Goal: Information Seeking & Learning: Learn about a topic

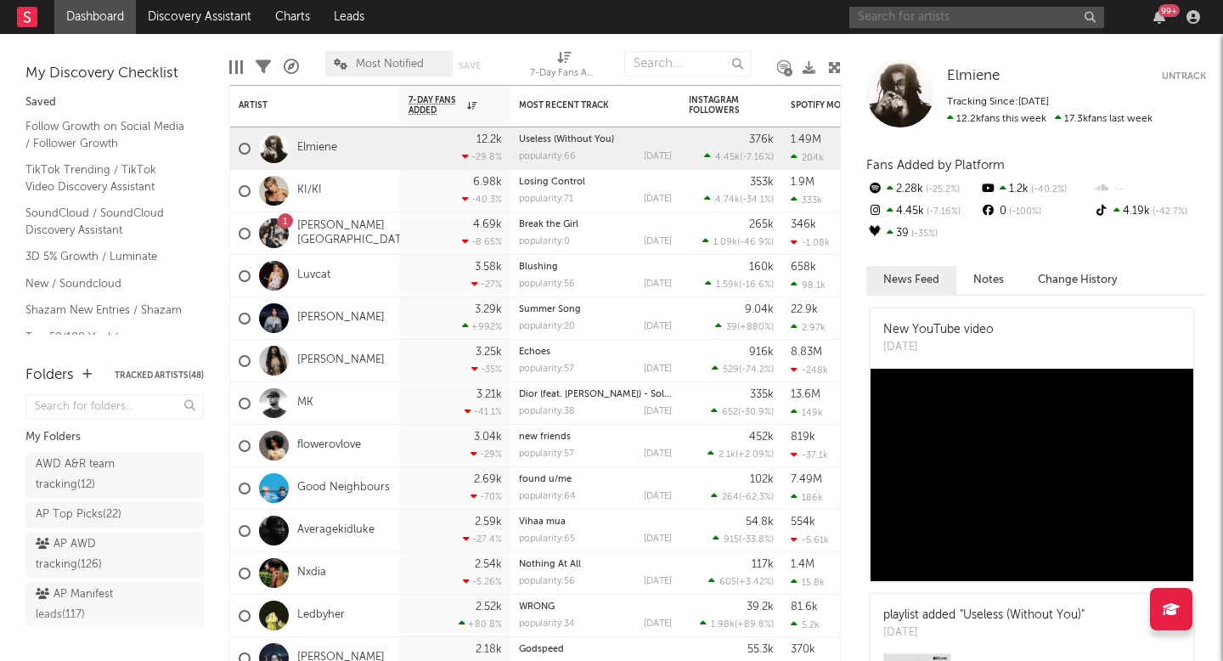
click at [923, 17] on input "text" at bounding box center [977, 17] width 255 height 21
type input "mayestik"
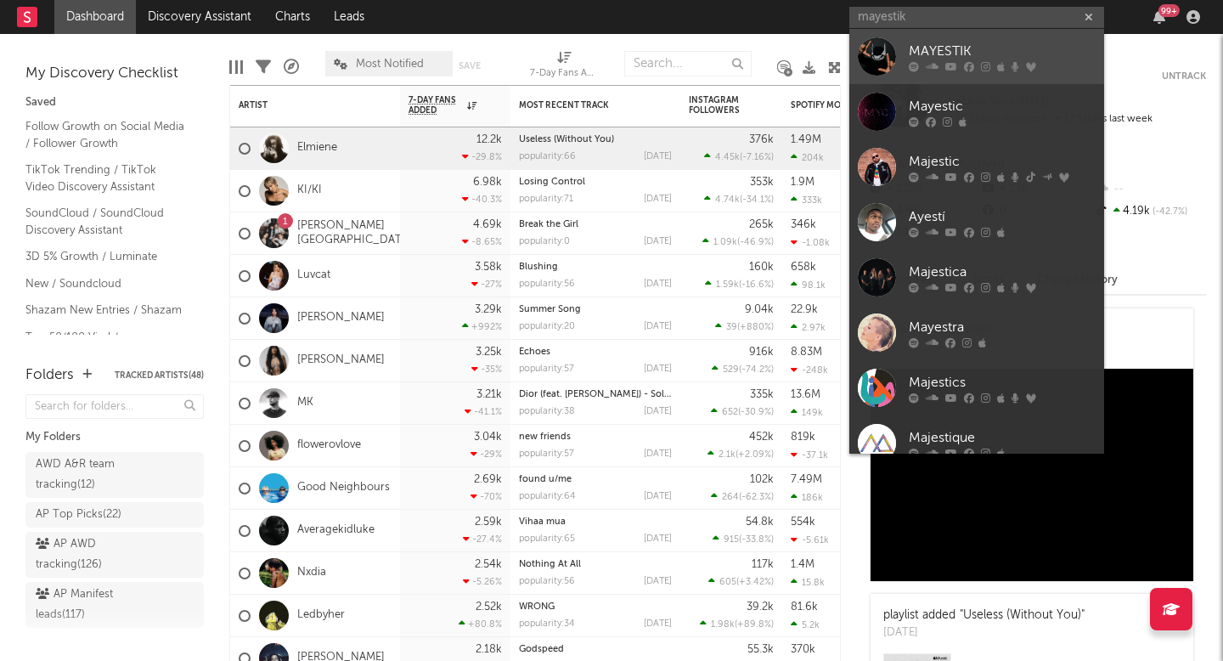
click at [909, 55] on div "MAYESTIK" at bounding box center [1002, 51] width 187 height 20
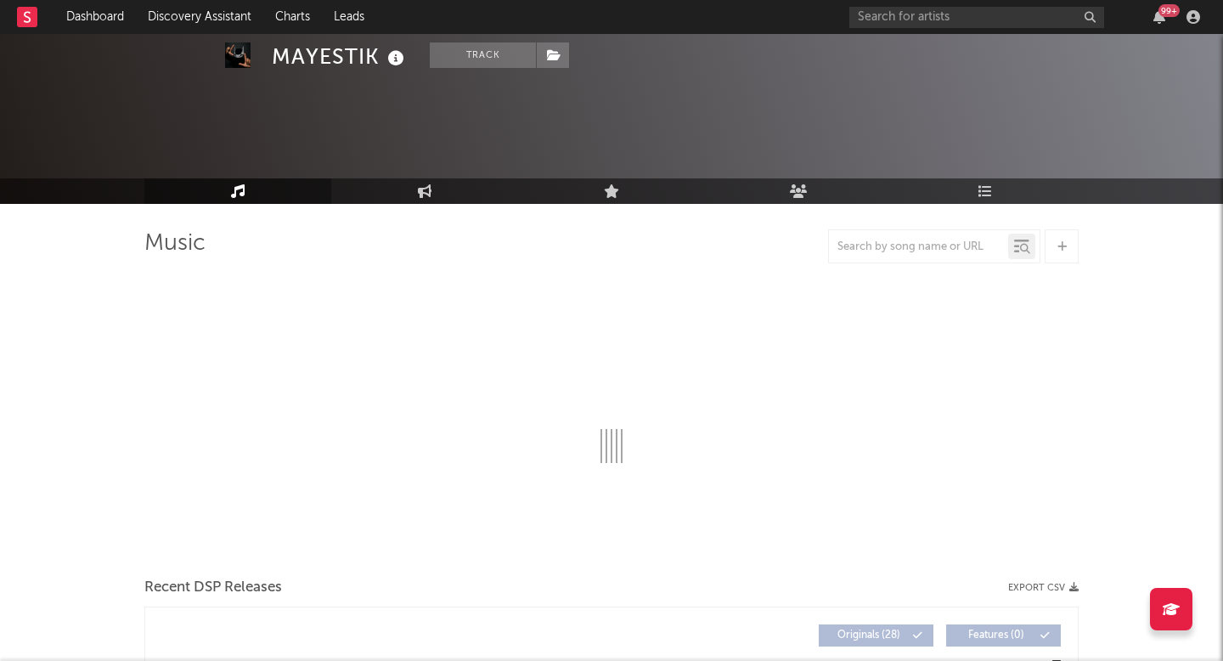
select select "6m"
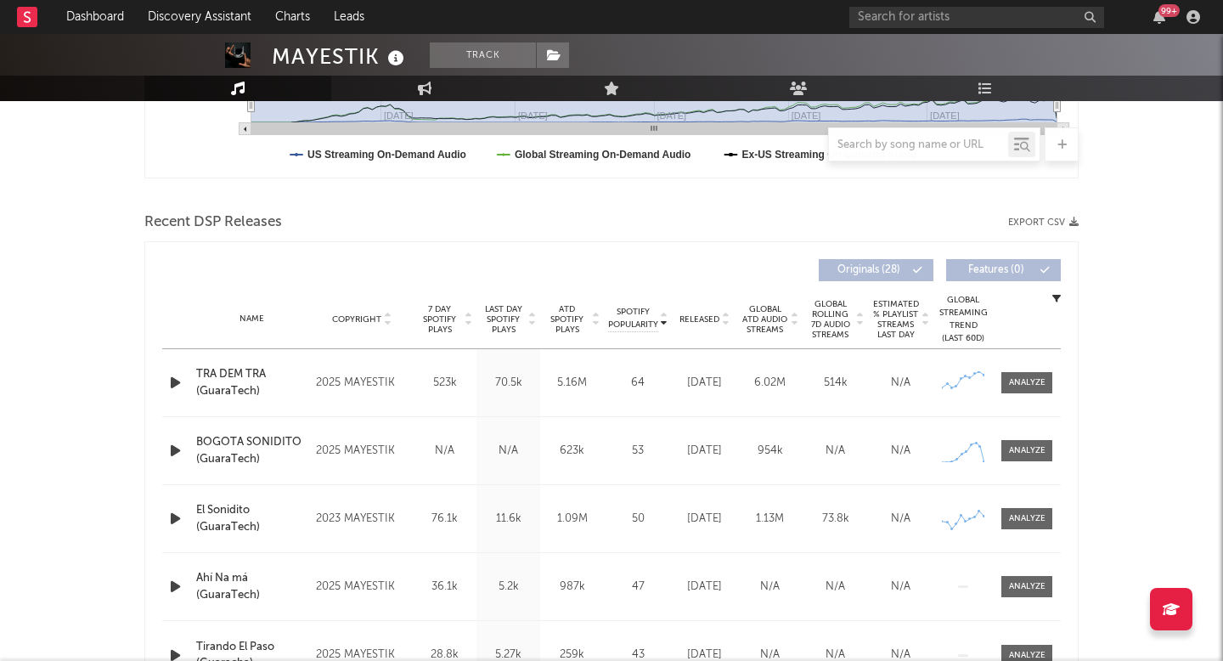
scroll to position [530, 0]
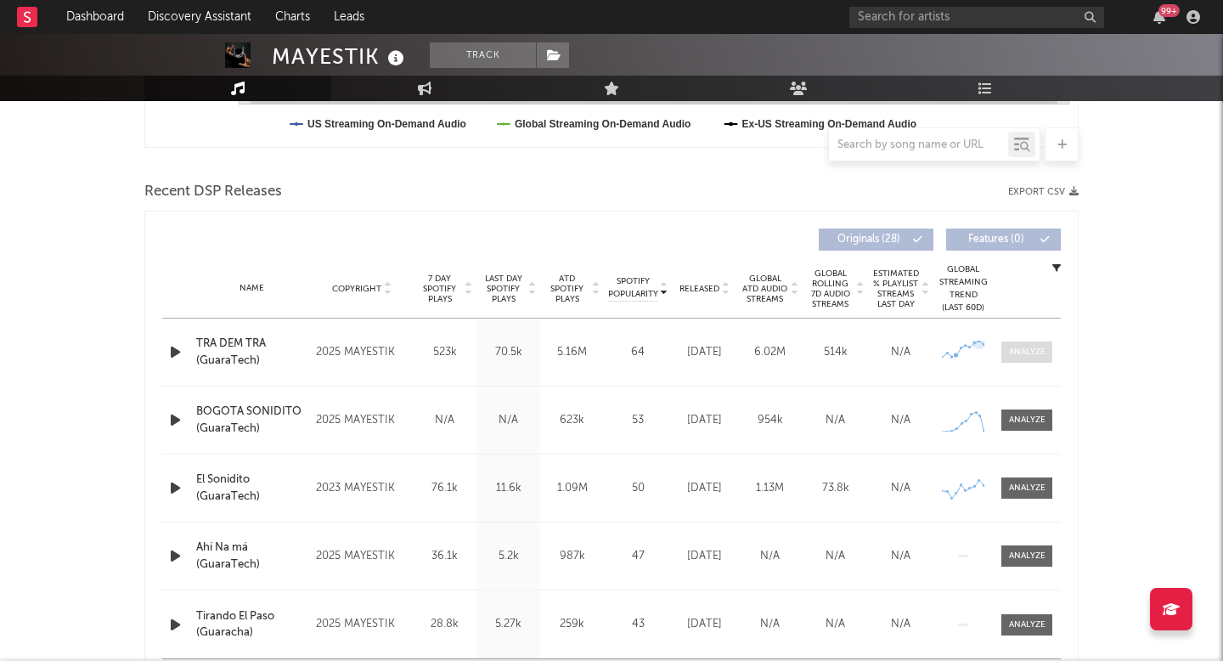
click at [1008, 344] on span at bounding box center [1027, 352] width 51 height 21
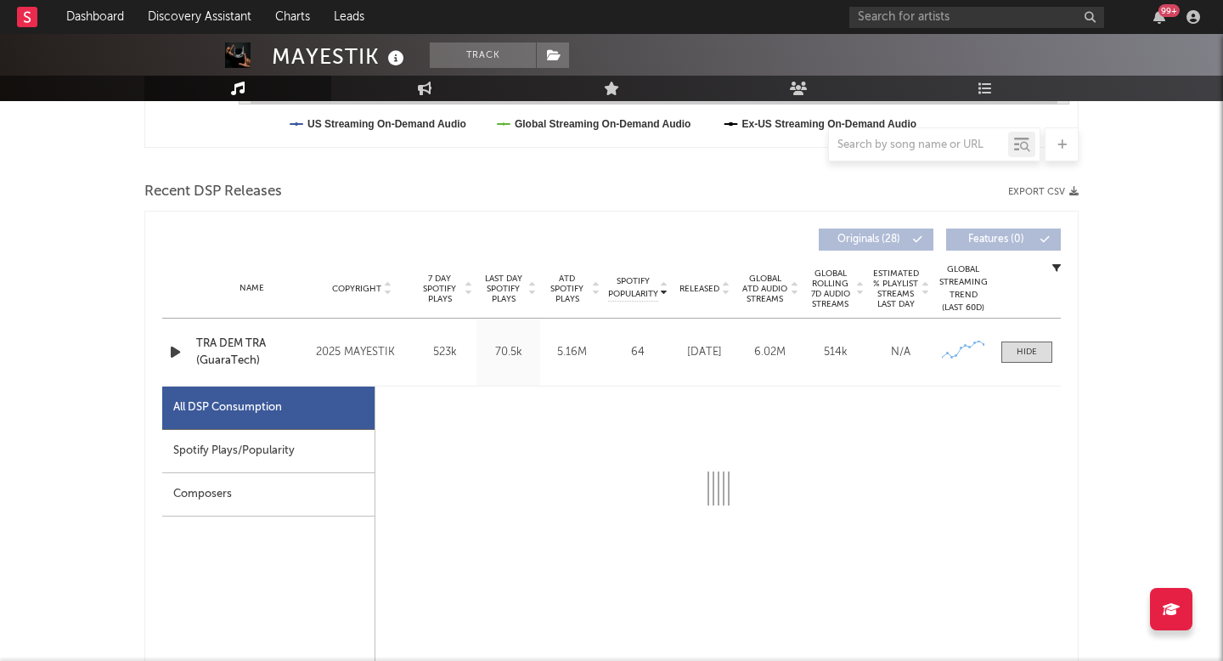
scroll to position [639, 0]
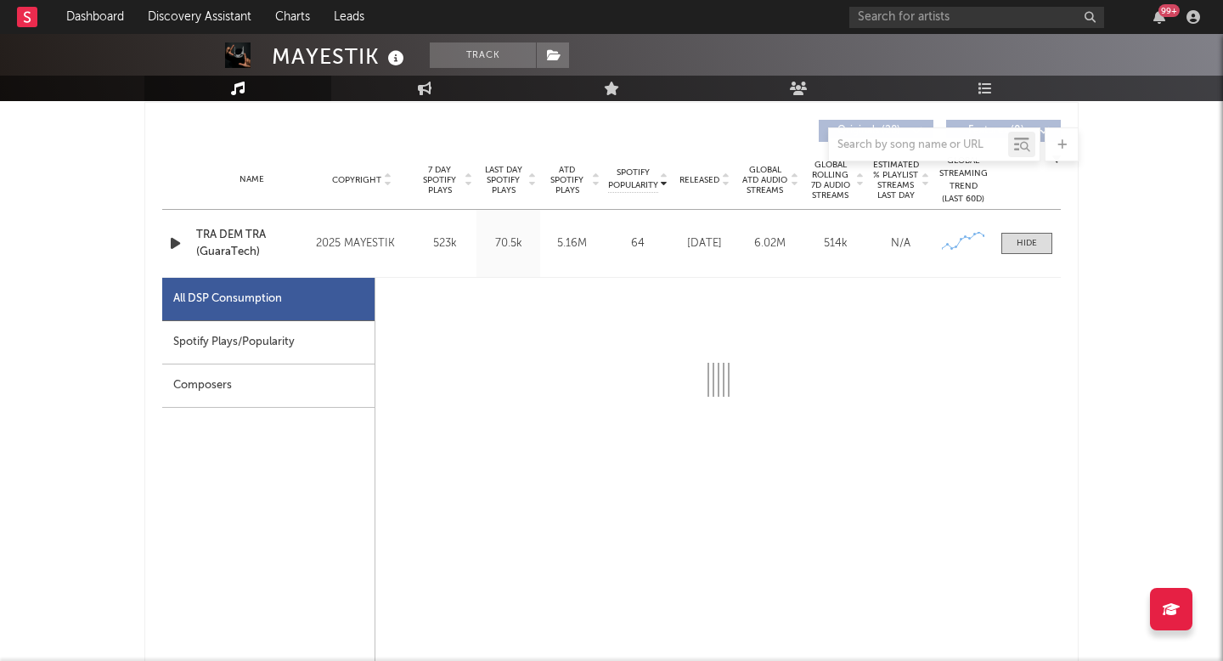
select select "1w"
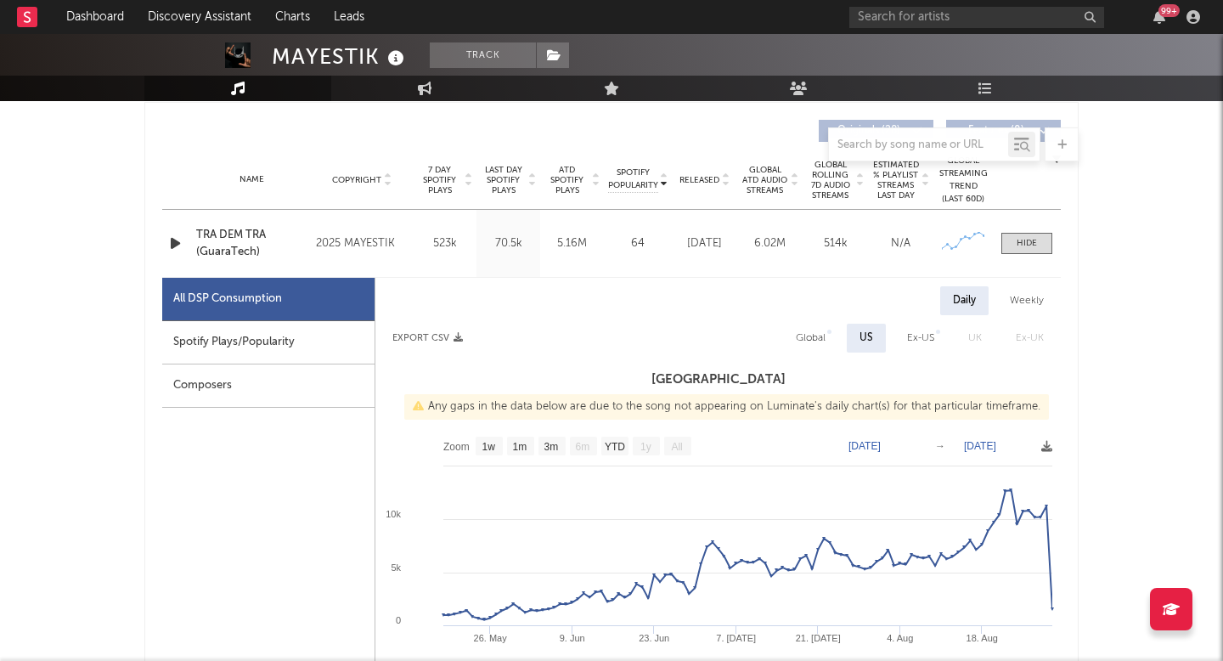
click at [333, 332] on div "Spotify Plays/Popularity" at bounding box center [268, 342] width 212 height 43
select select "1w"
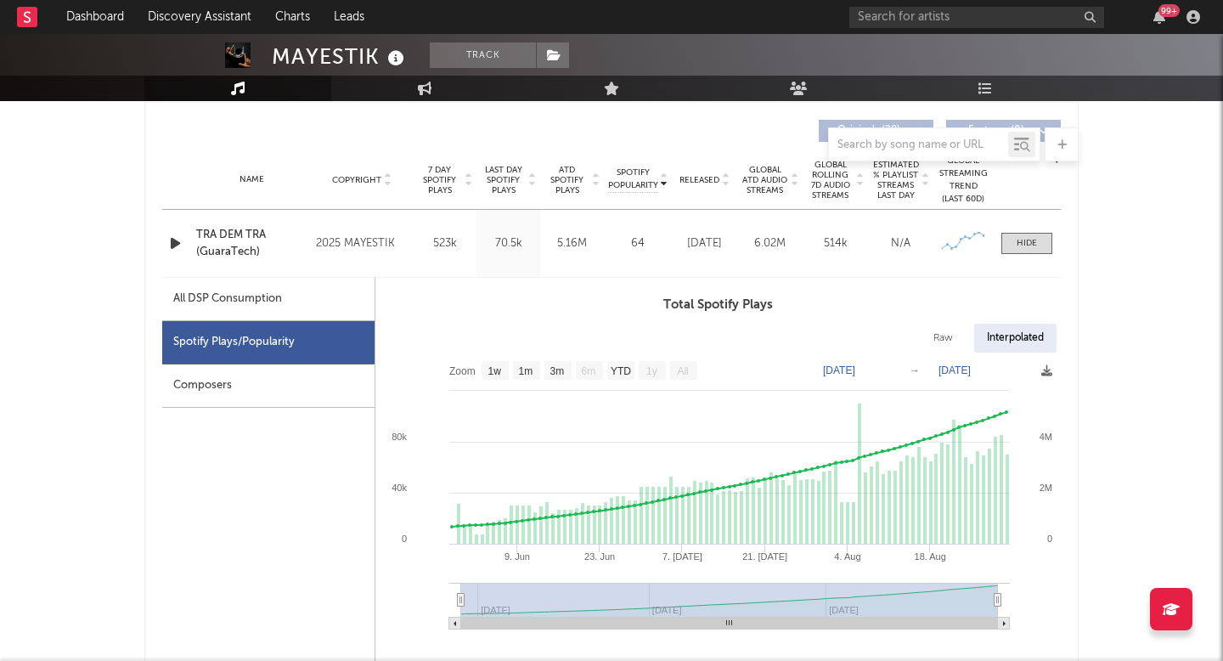
click at [345, 303] on div "All DSP Consumption" at bounding box center [268, 299] width 212 height 43
select select "1w"
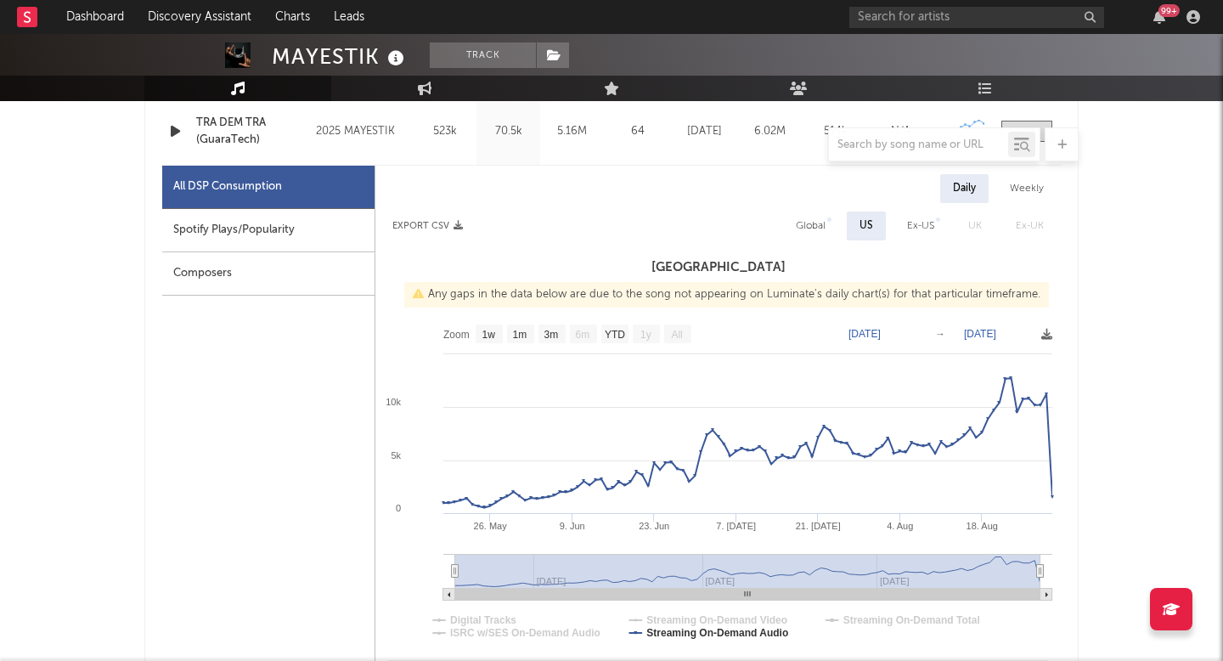
scroll to position [761, 0]
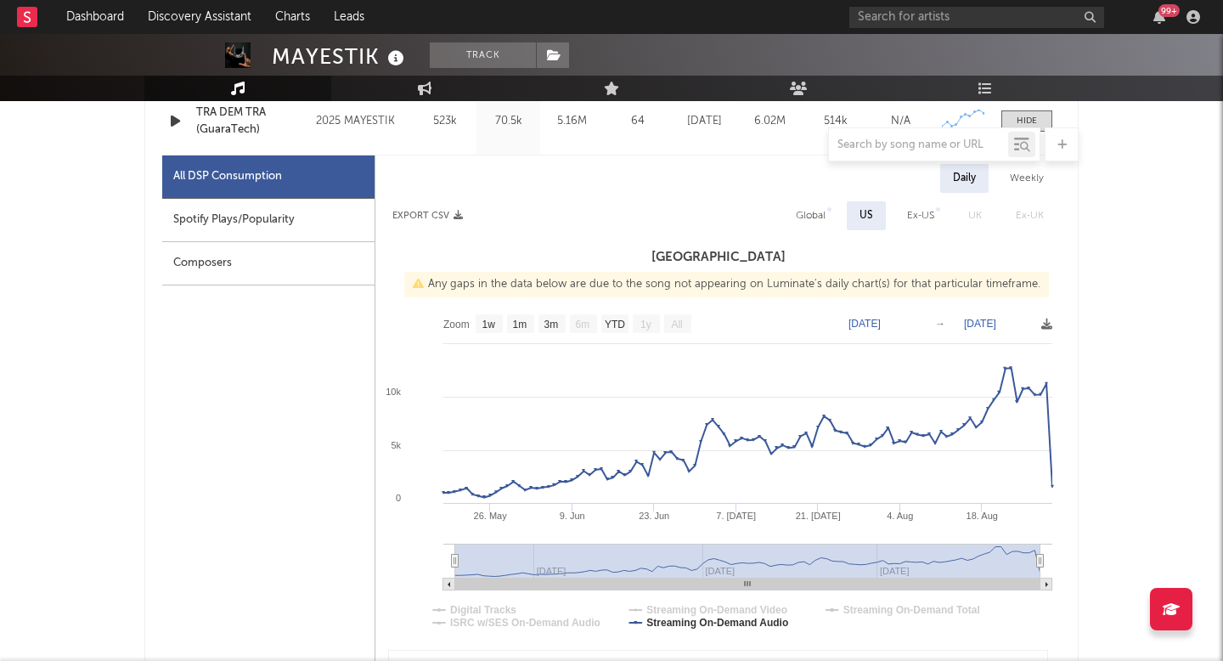
click at [240, 218] on div "Spotify Plays/Popularity" at bounding box center [268, 220] width 212 height 43
select select "1w"
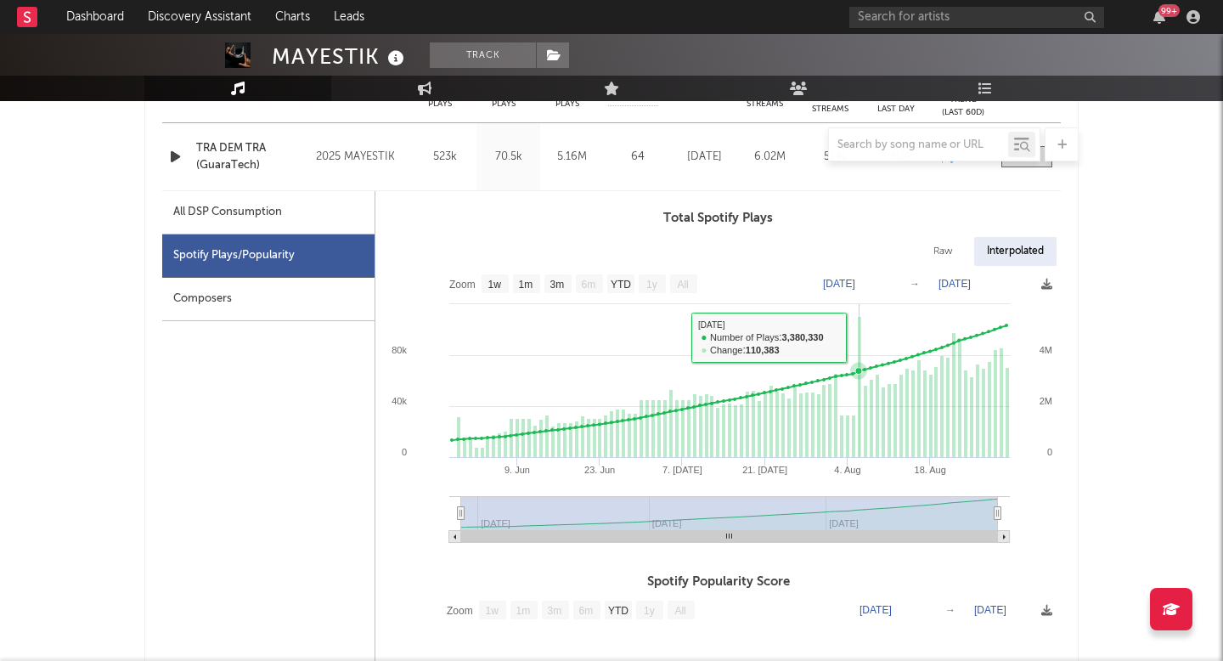
scroll to position [710, 0]
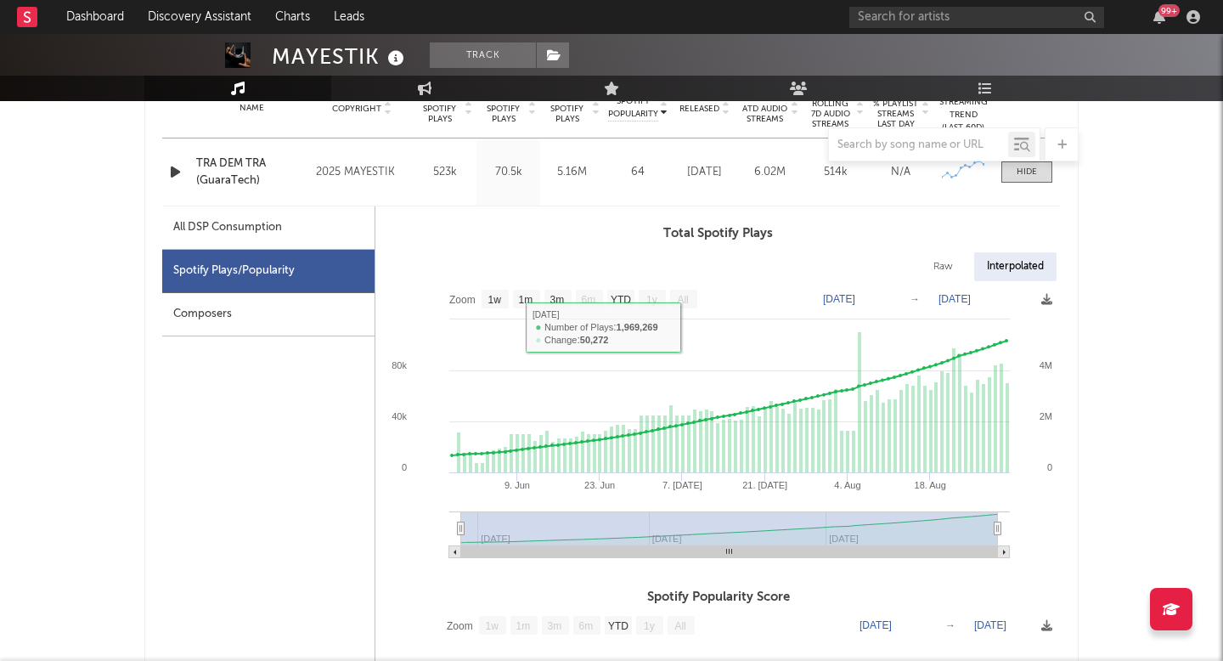
click at [354, 229] on div "All DSP Consumption" at bounding box center [268, 227] width 212 height 43
select select "1w"
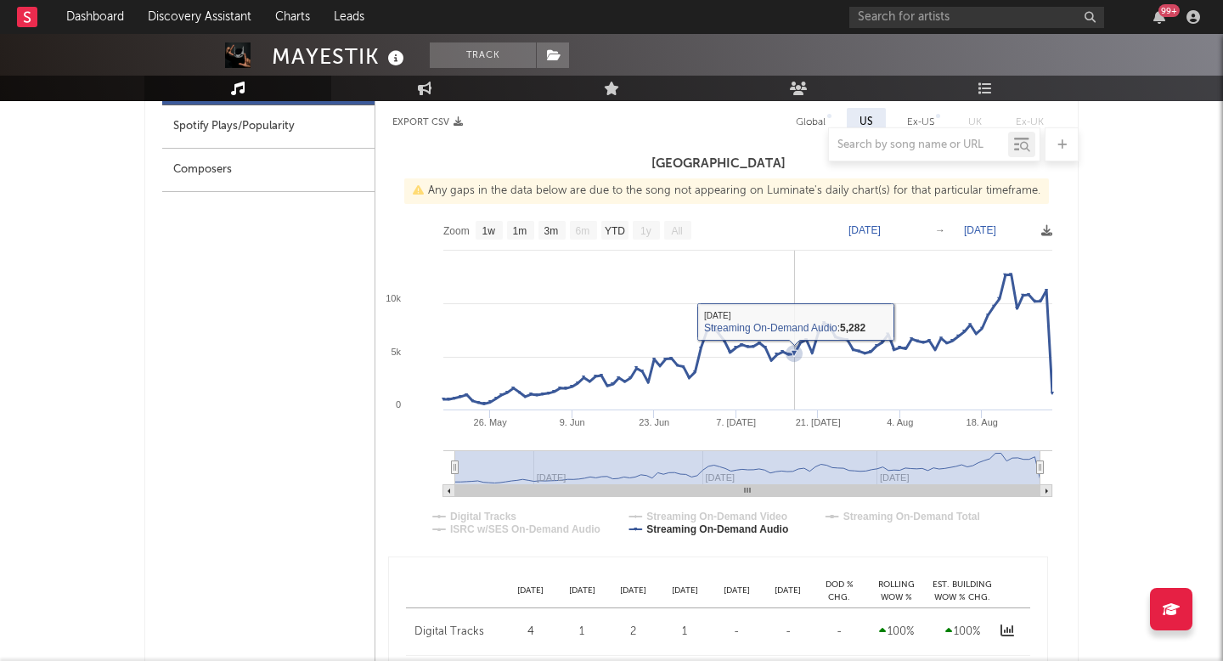
scroll to position [858, 0]
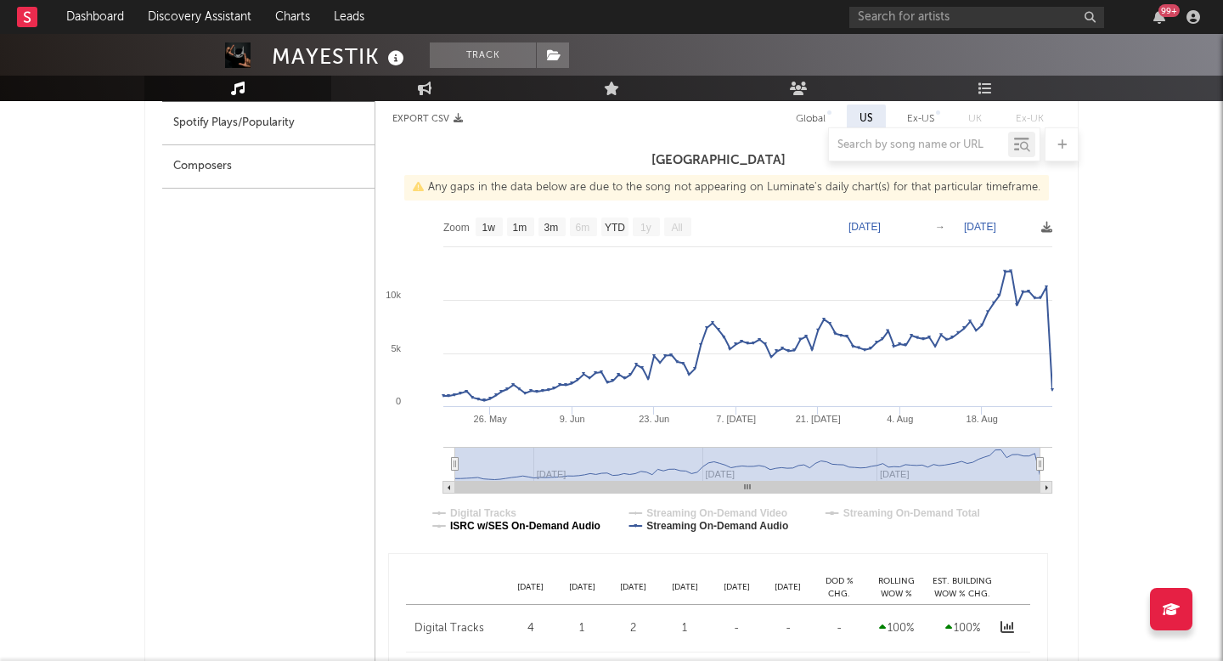
click at [597, 526] on text "ISRC w/SES On-Demand Audio" at bounding box center [525, 526] width 150 height 12
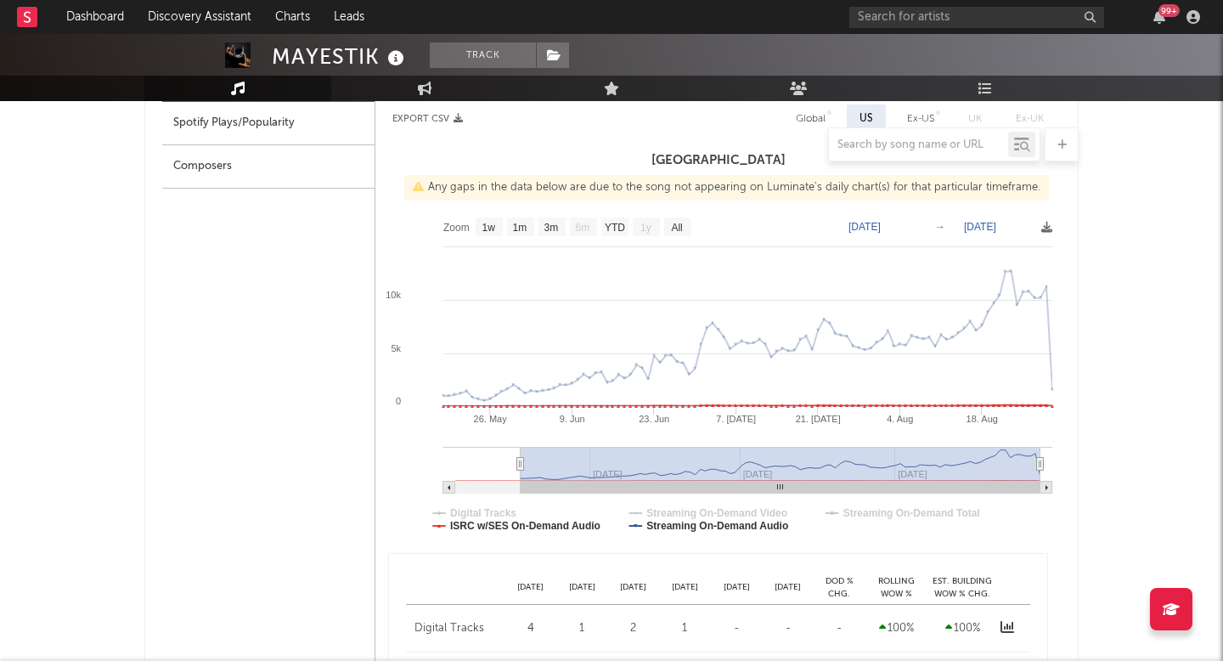
select select "1w"
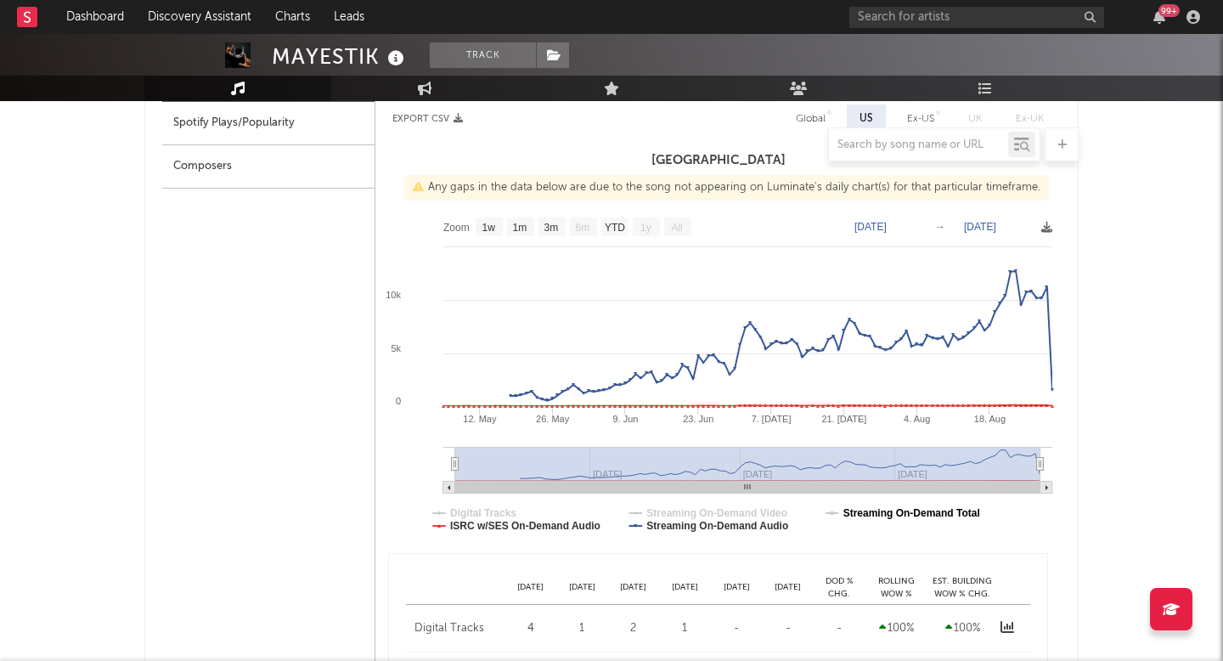
click at [852, 512] on text "Streaming On-Demand Total" at bounding box center [912, 513] width 137 height 12
select select "1w"
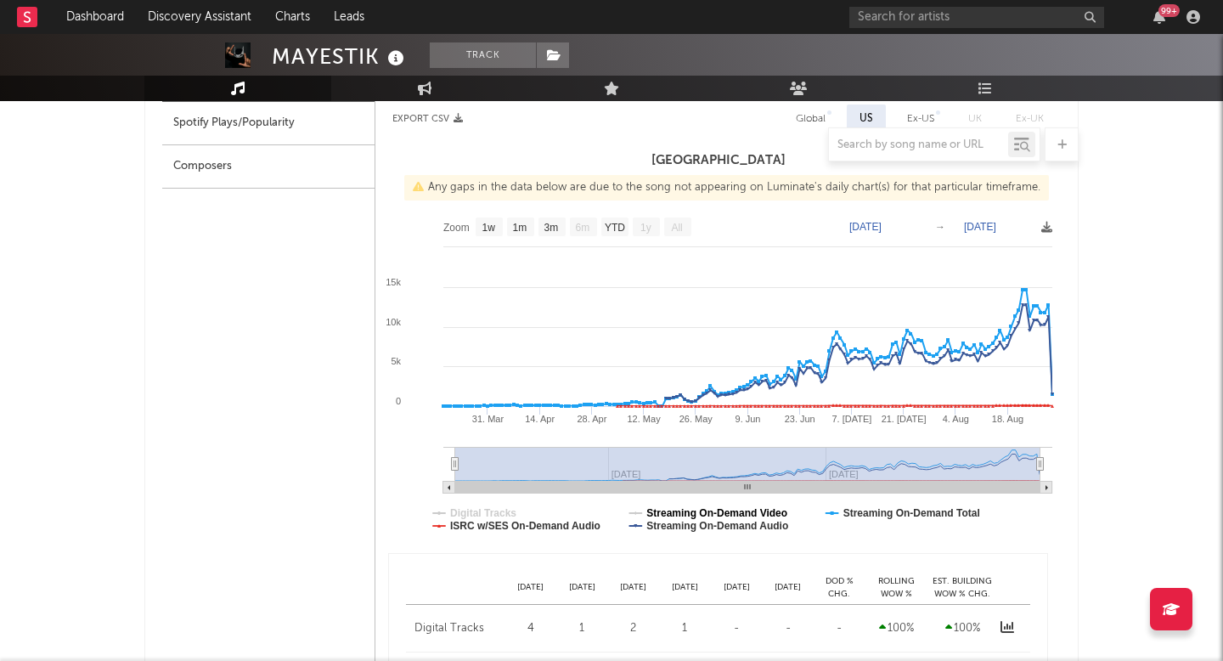
click at [736, 512] on text "Streaming On-Demand Video" at bounding box center [717, 513] width 141 height 12
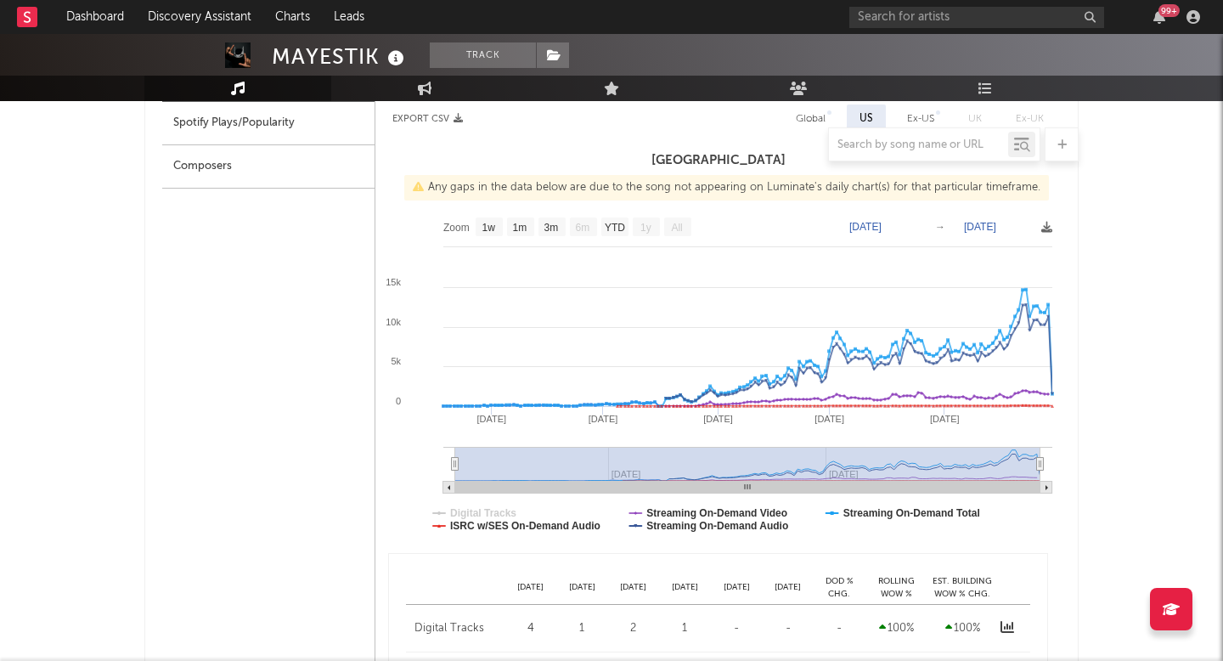
select select "1w"
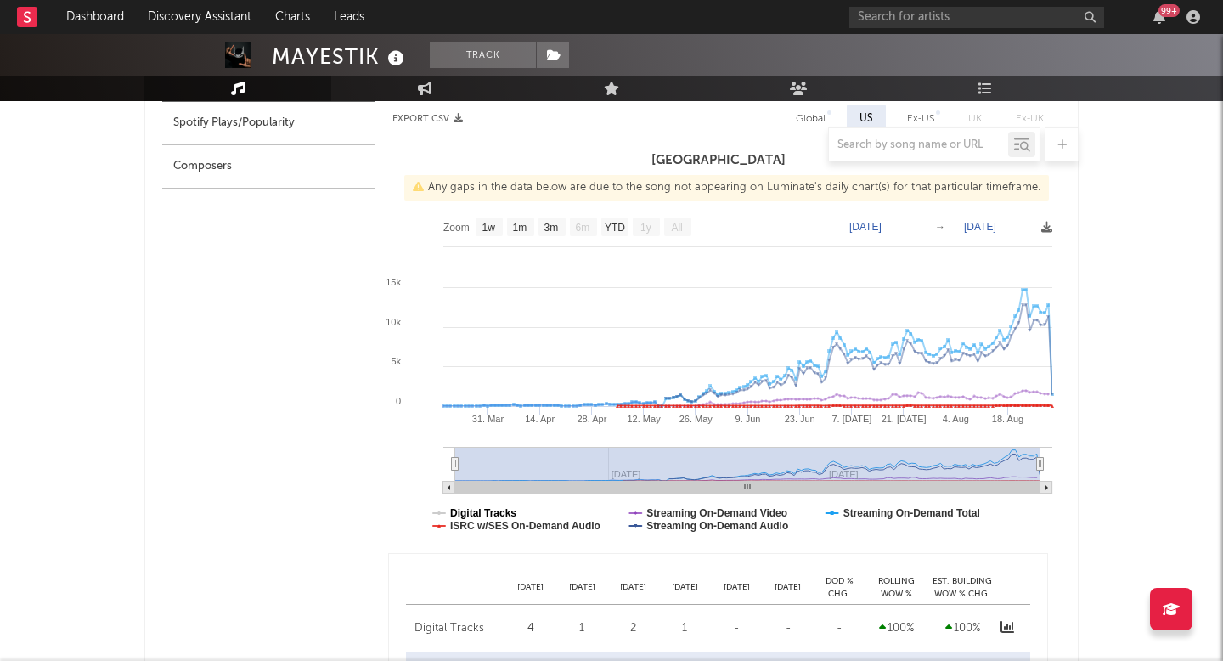
click at [503, 511] on text "Digital Tracks" at bounding box center [483, 513] width 66 height 12
select select "6m"
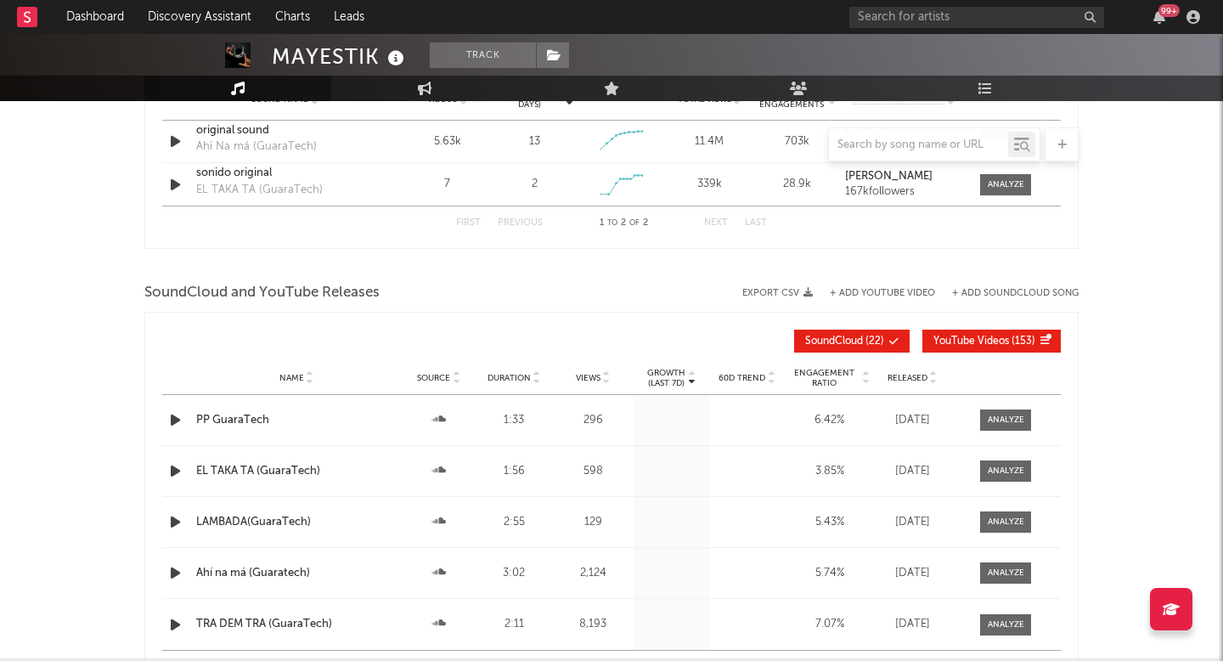
scroll to position [2197, 0]
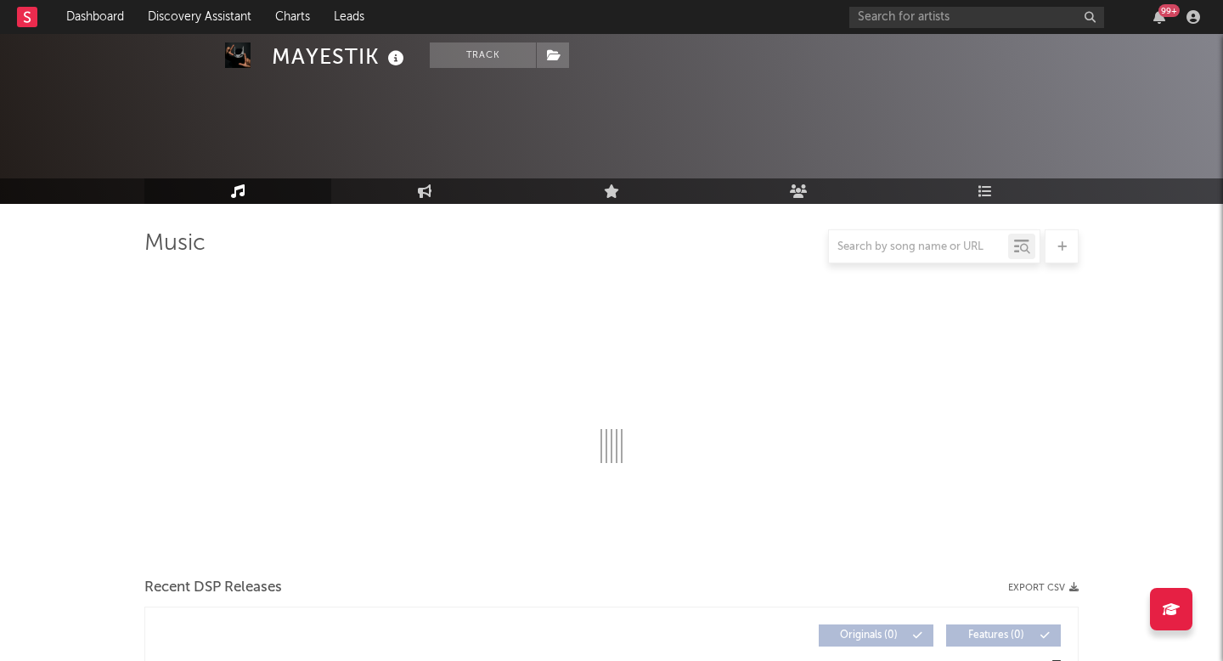
scroll to position [1038, 0]
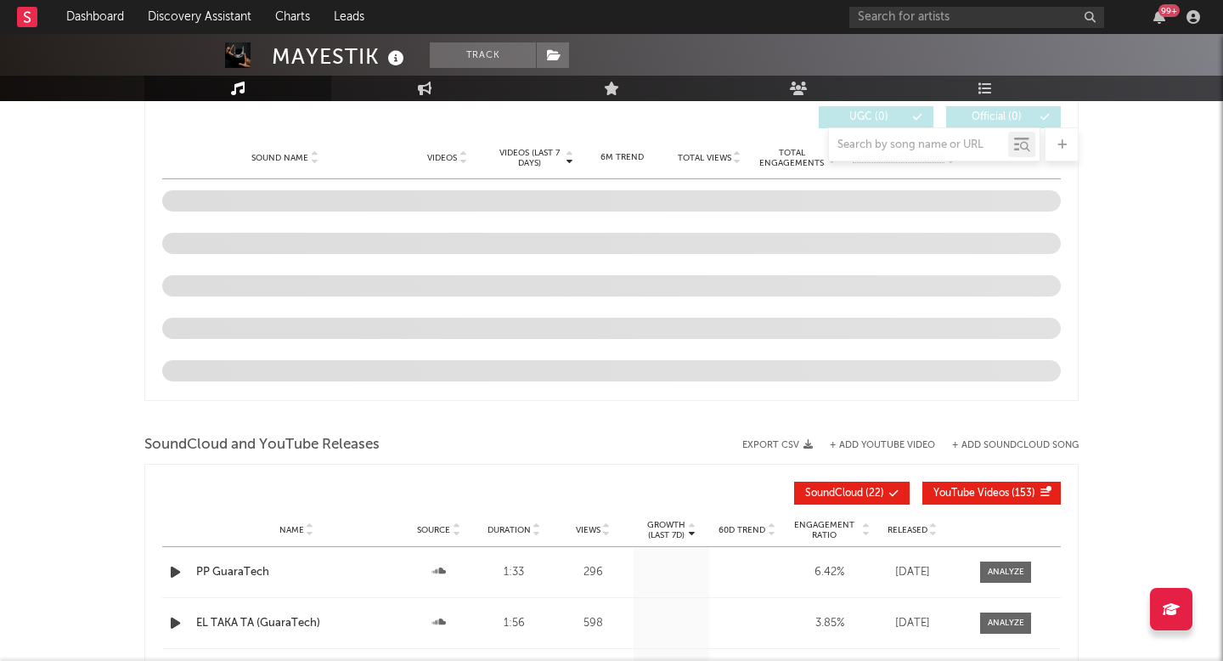
select select "6m"
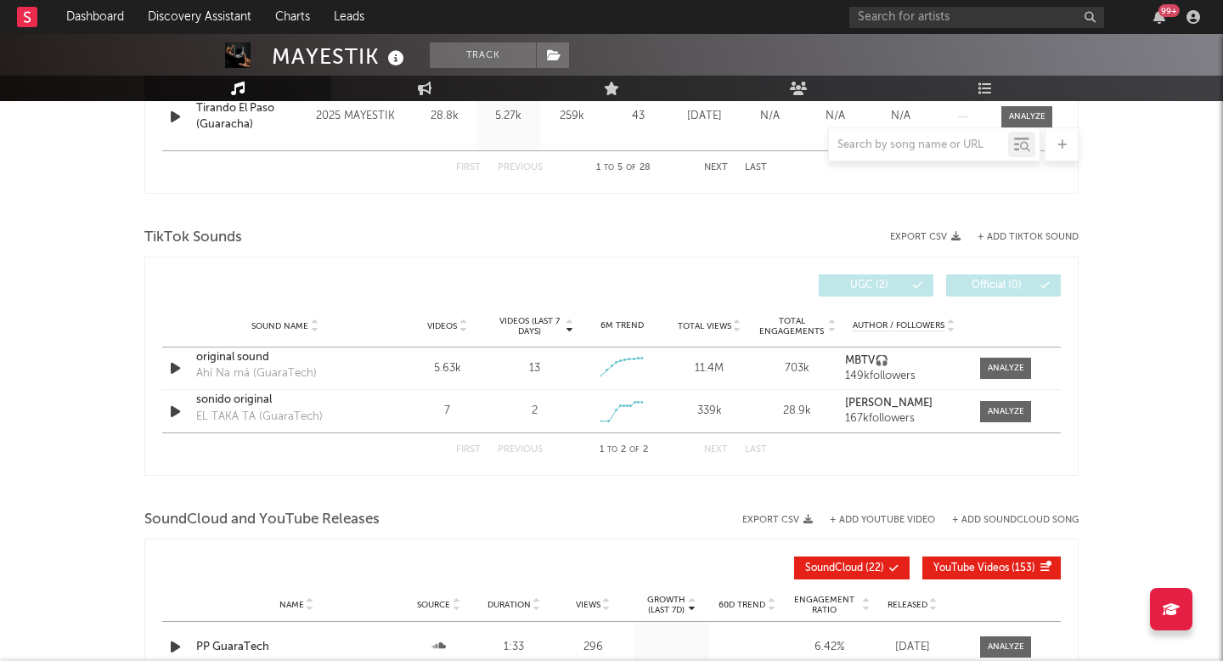
scroll to position [1172, 0]
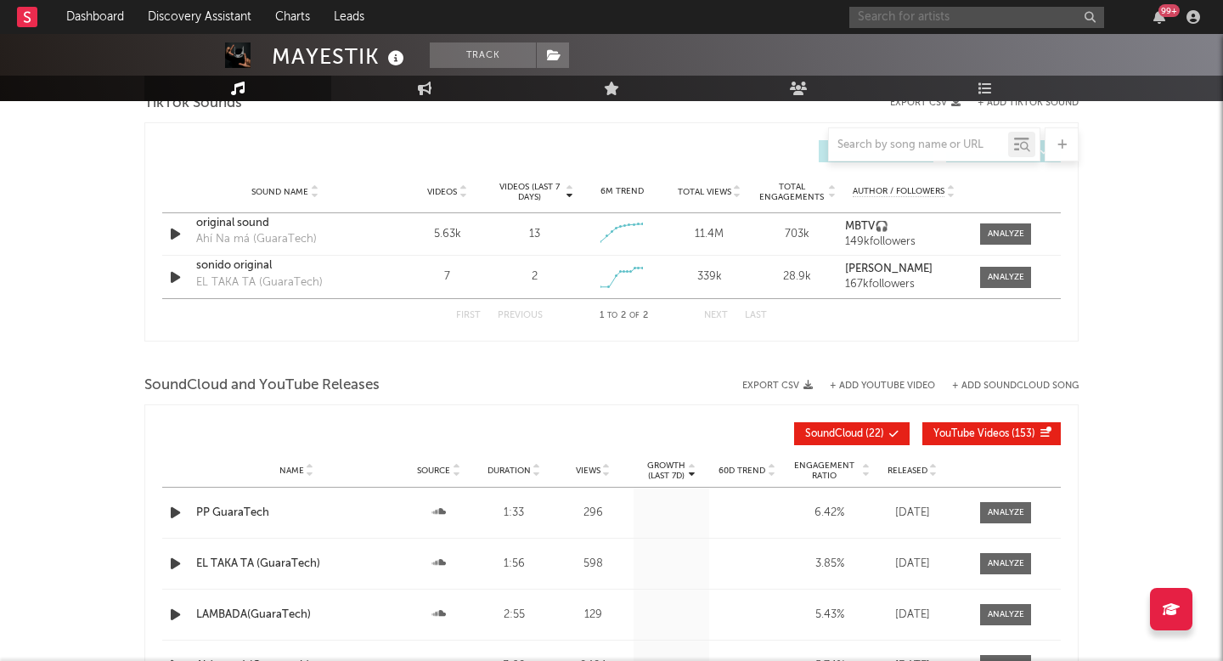
click at [943, 19] on input "text" at bounding box center [977, 17] width 255 height 21
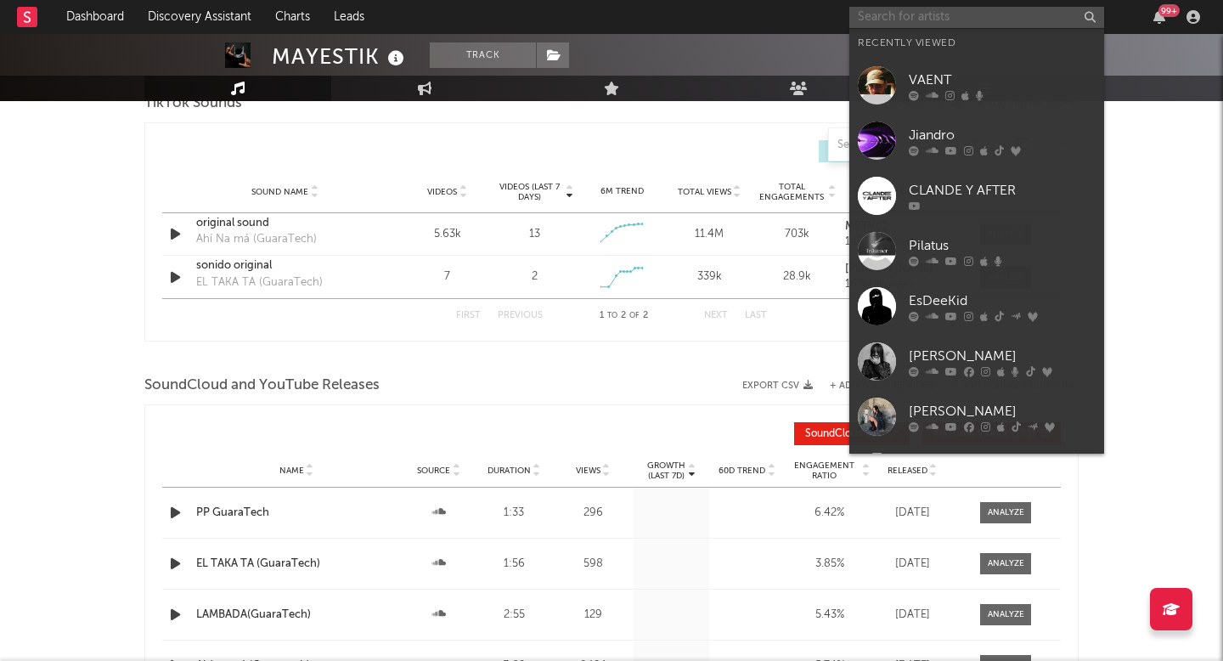
type input "e"
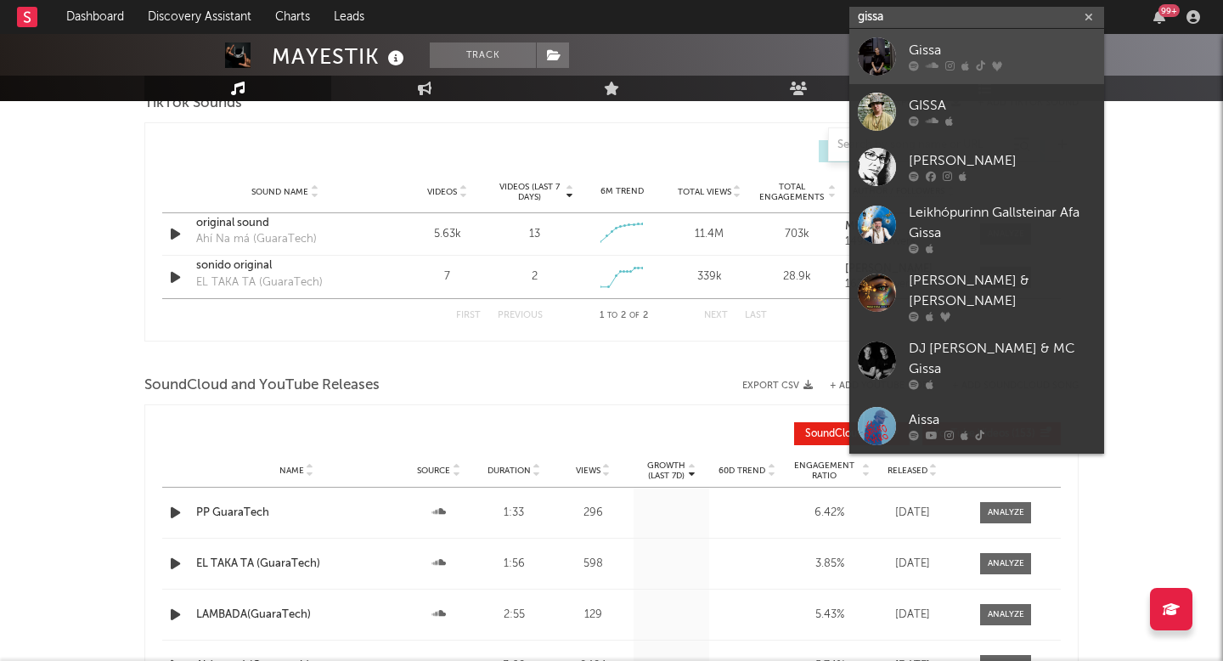
type input "gissa"
click at [955, 73] on link "Gissa" at bounding box center [977, 56] width 255 height 55
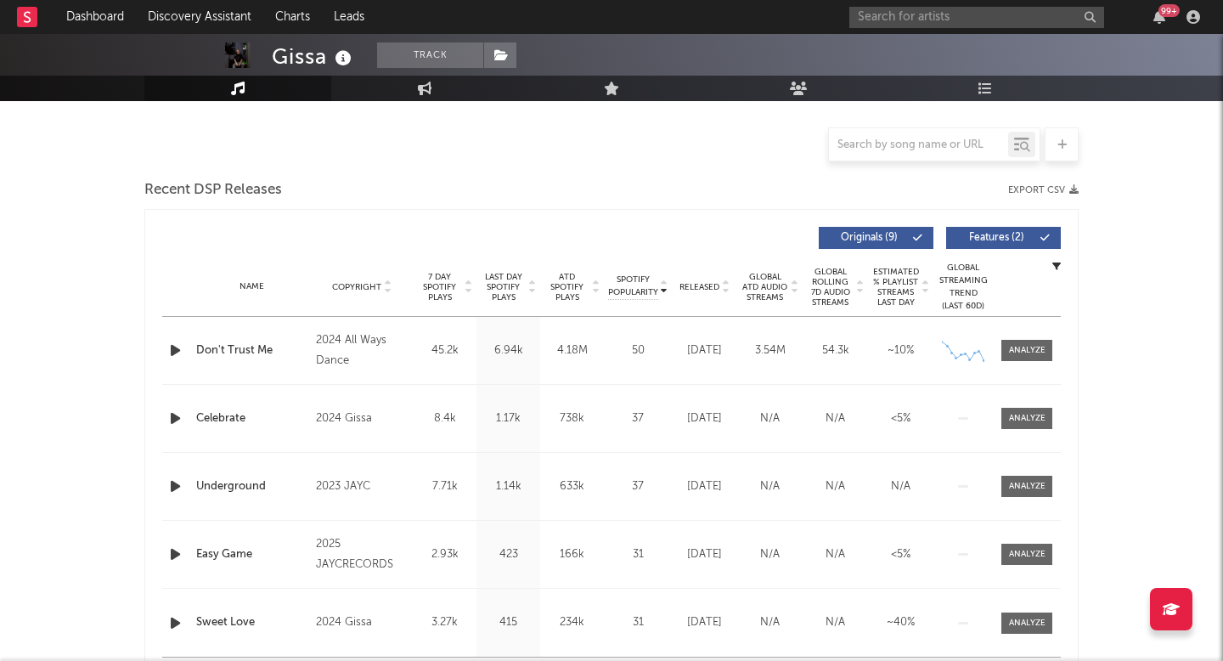
scroll to position [615, 0]
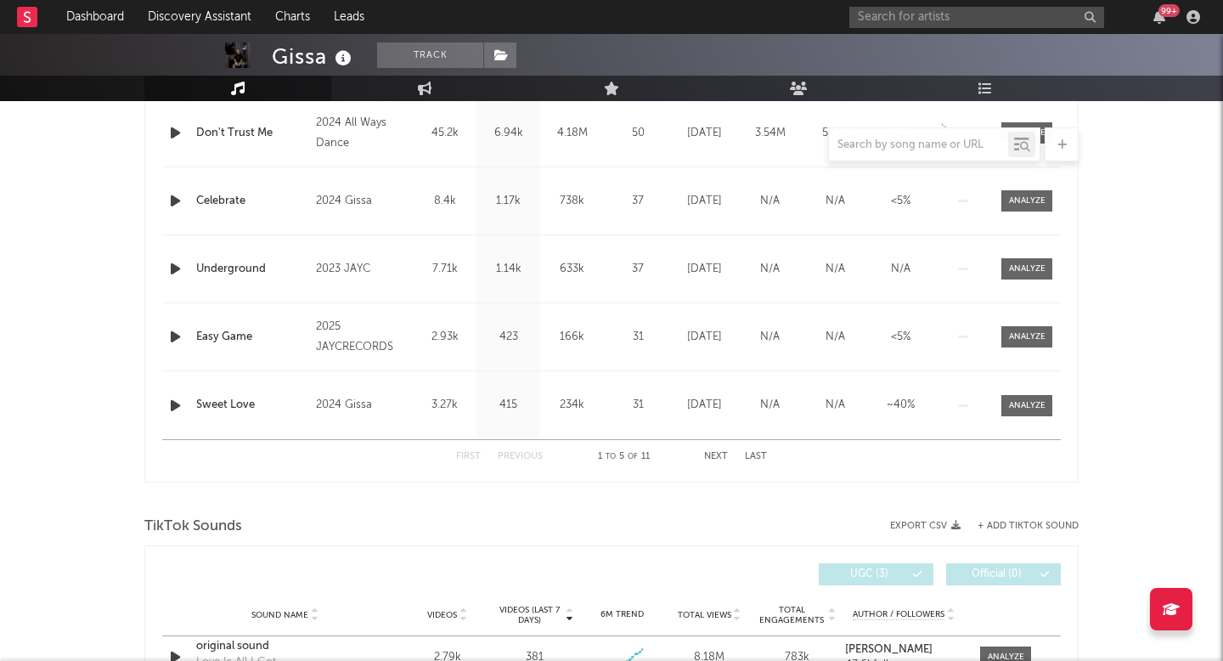
select select "6m"
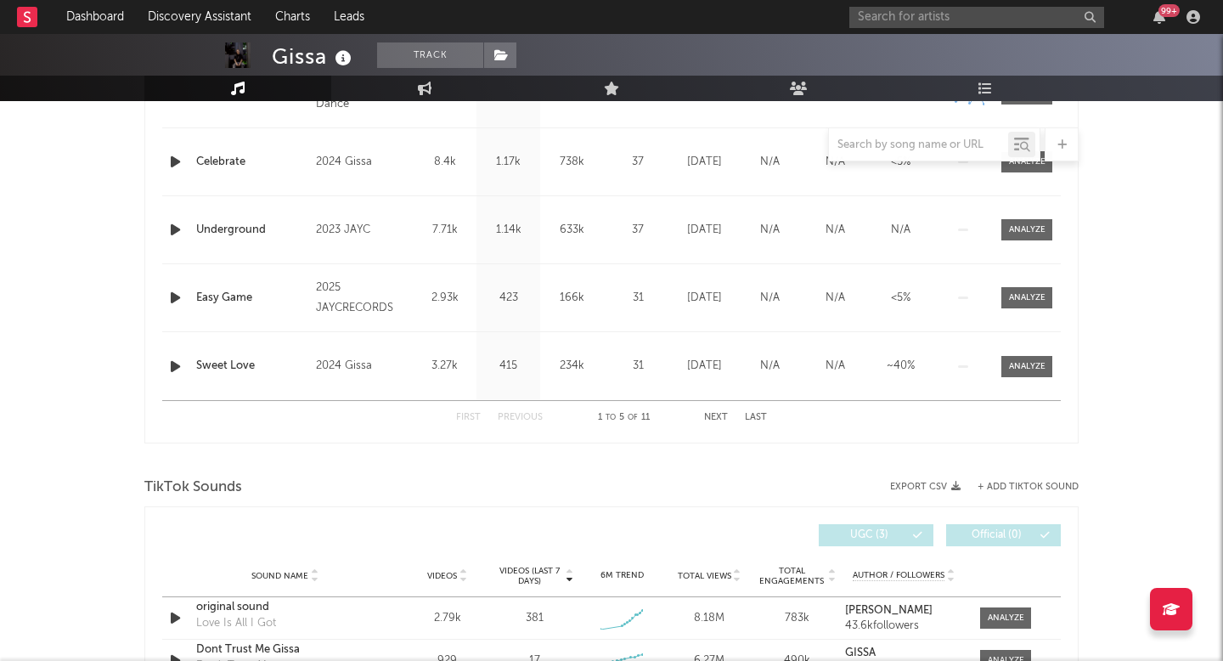
scroll to position [788, 0]
click at [716, 413] on div "First Previous 1 to 5 of 11 Next Last" at bounding box center [611, 418] width 311 height 33
click at [716, 417] on button "Next" at bounding box center [716, 418] width 24 height 9
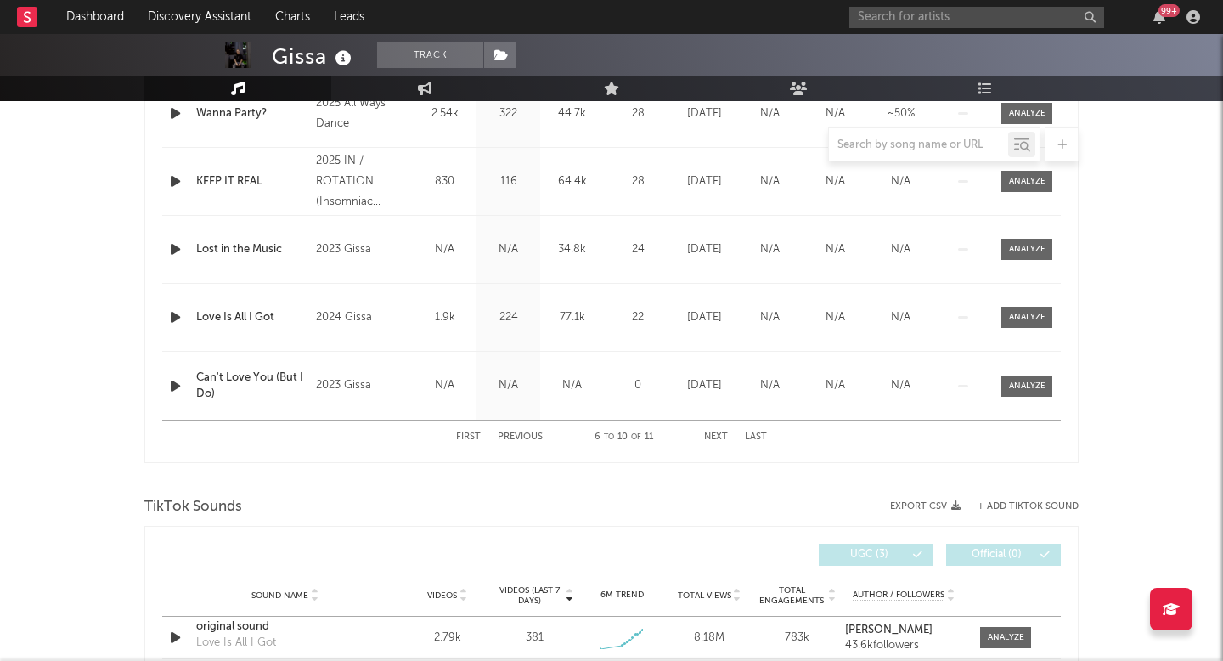
scroll to position [710, 0]
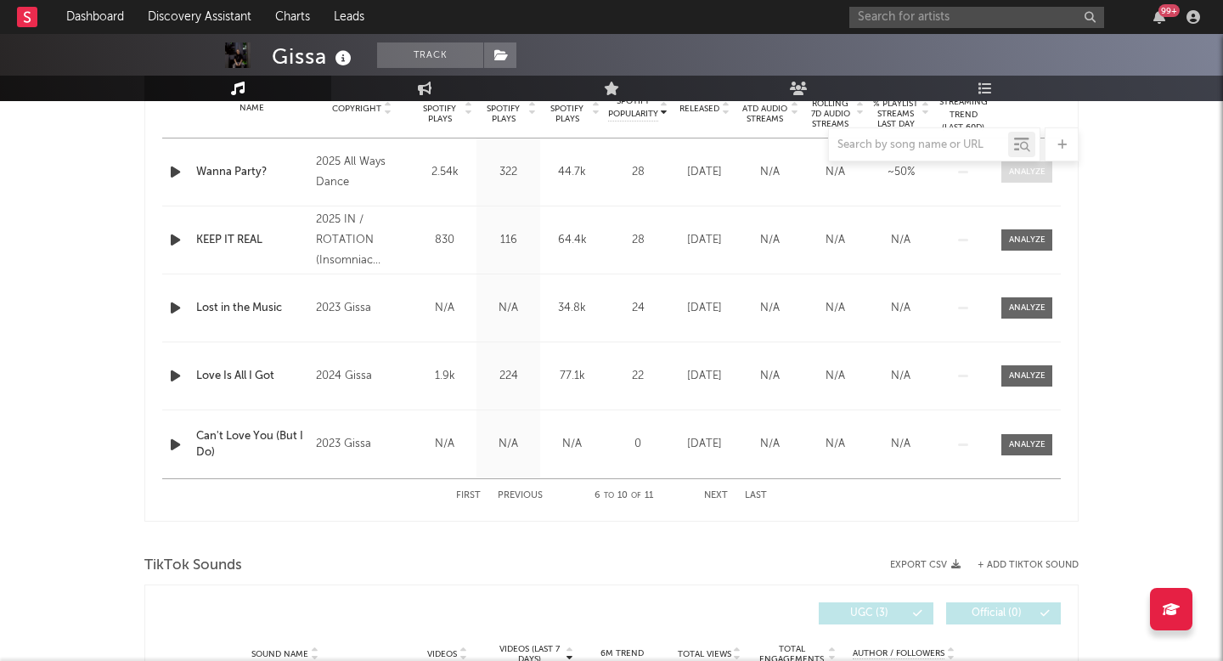
click at [1024, 180] on span at bounding box center [1027, 171] width 51 height 21
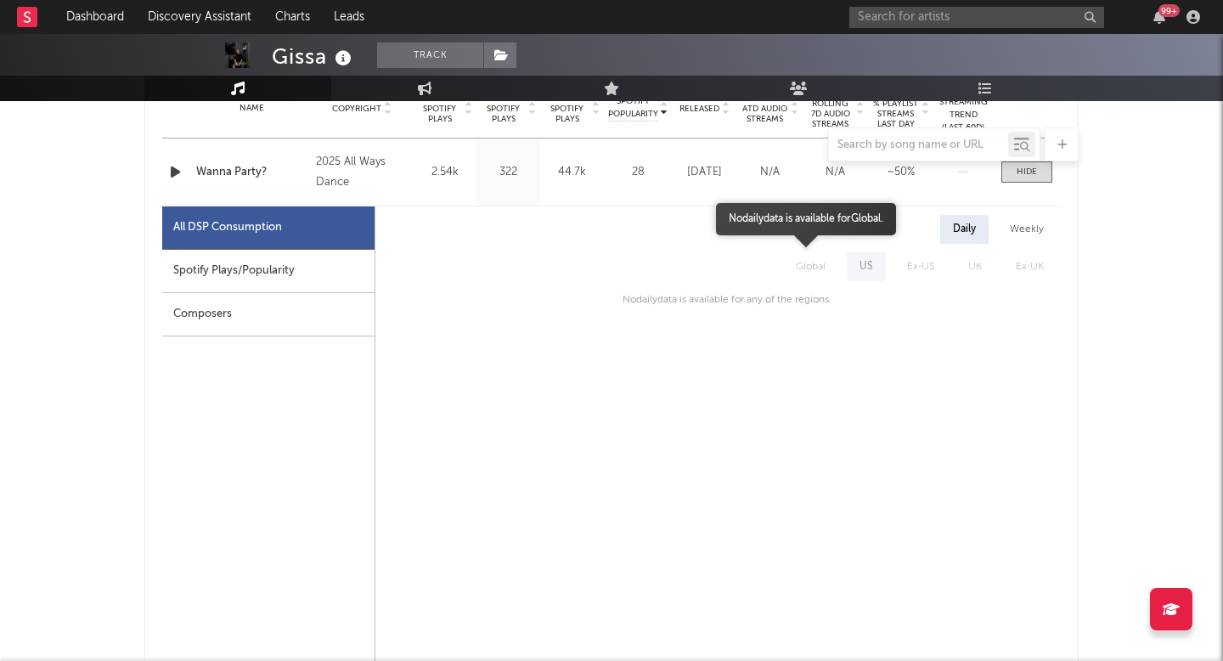
click at [809, 274] on span "Global" at bounding box center [811, 266] width 64 height 29
click at [1020, 237] on div "Weekly" at bounding box center [1026, 229] width 59 height 29
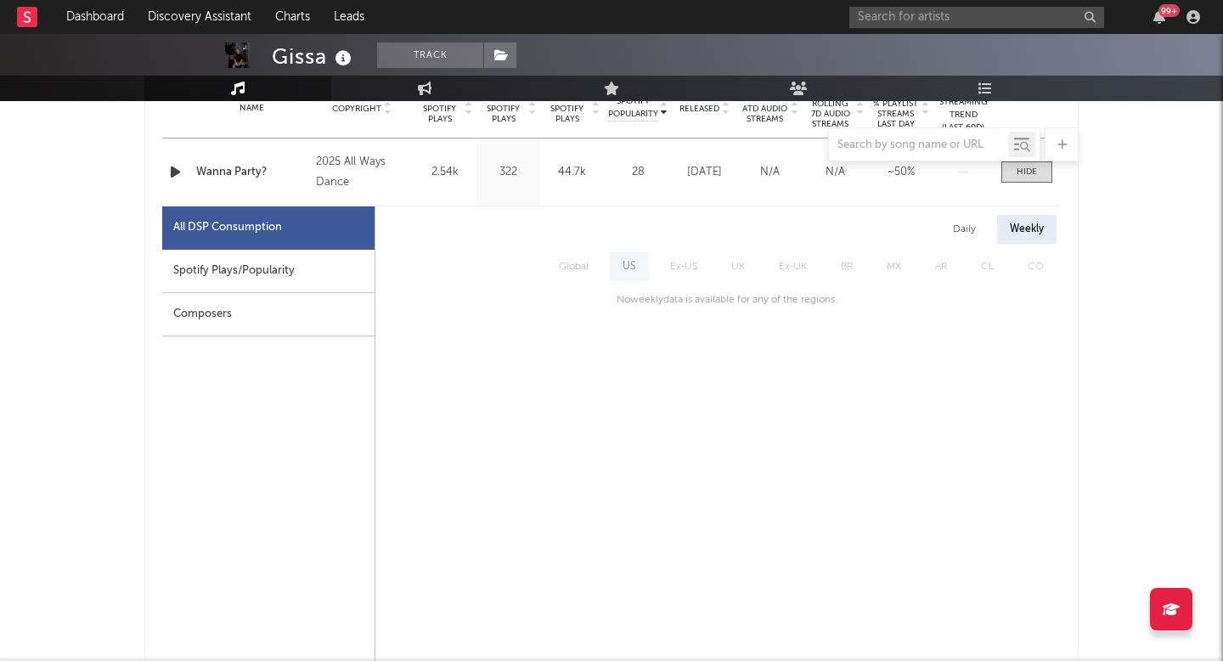
click at [330, 253] on div "Spotify Plays/Popularity" at bounding box center [268, 271] width 212 height 43
select select "1w"
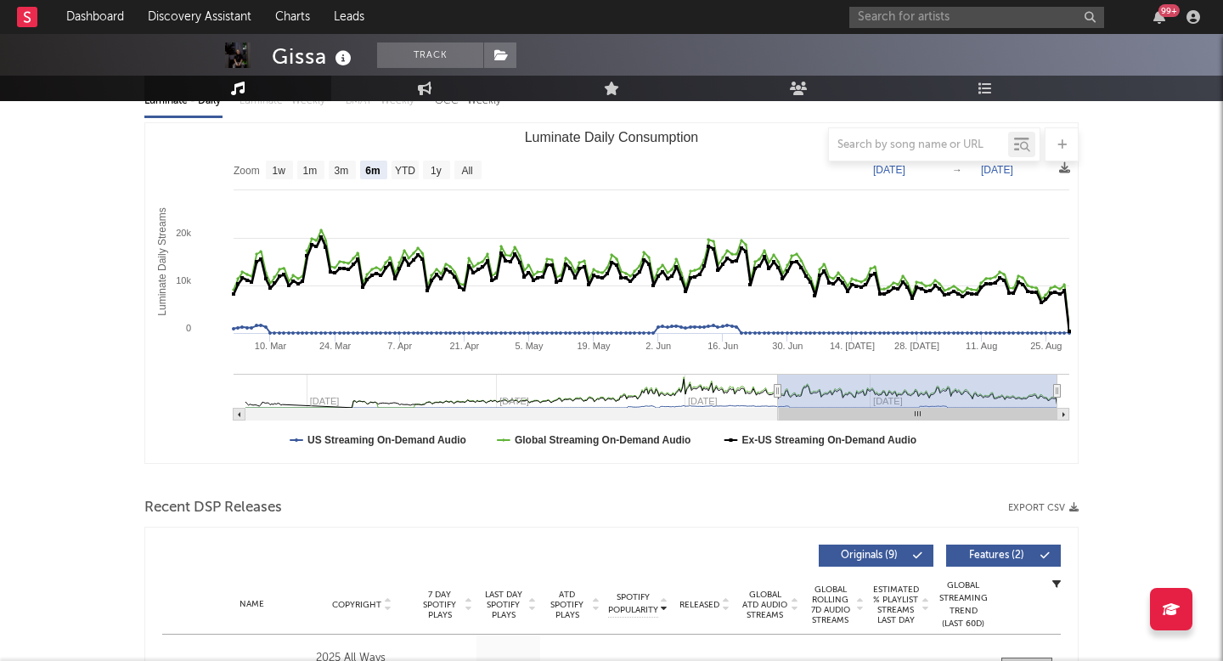
scroll to position [126, 0]
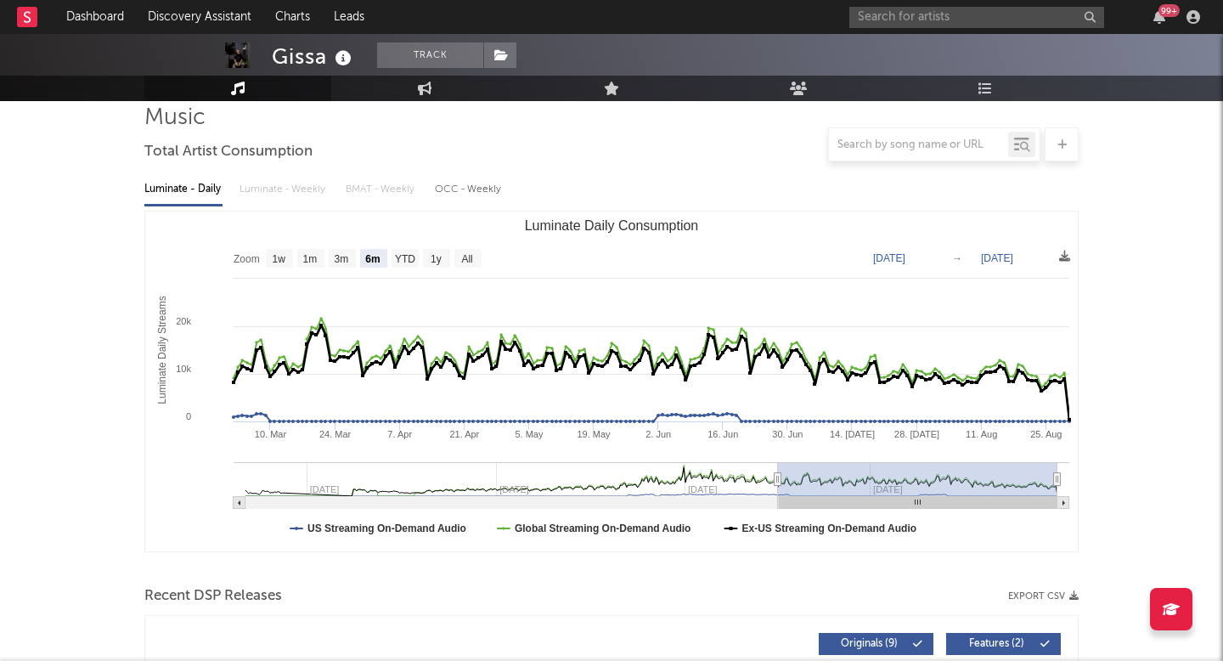
click at [999, 381] on icon "Luminate Daily Consumption" at bounding box center [649, 372] width 840 height 94
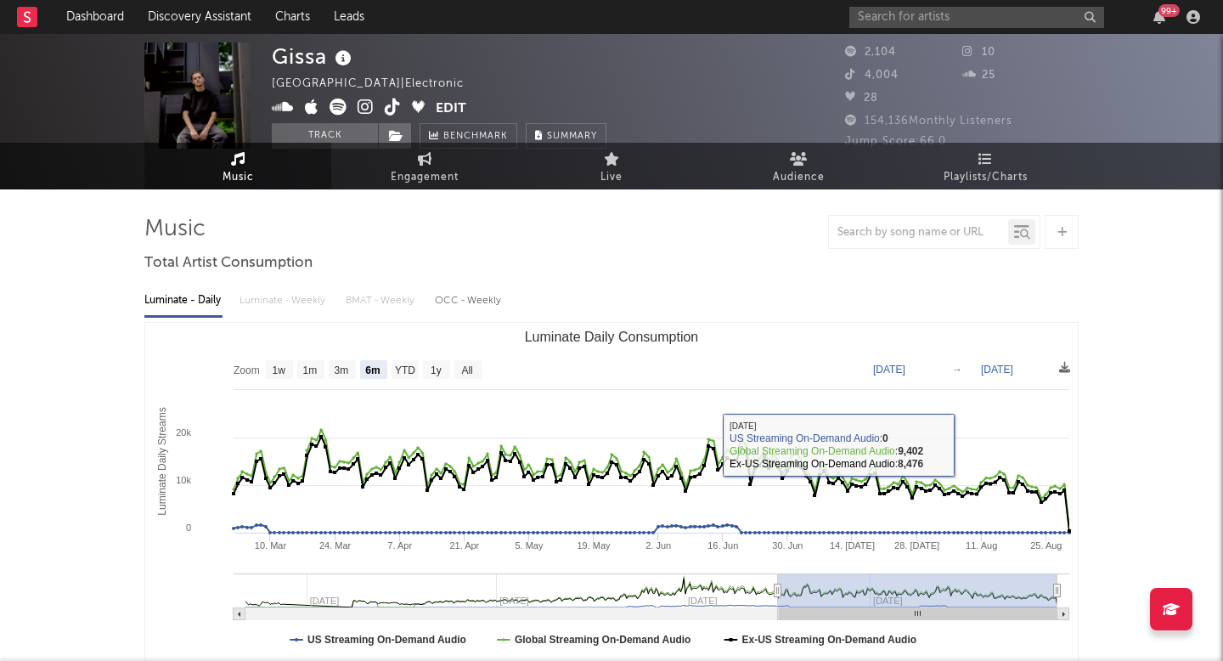
scroll to position [0, 0]
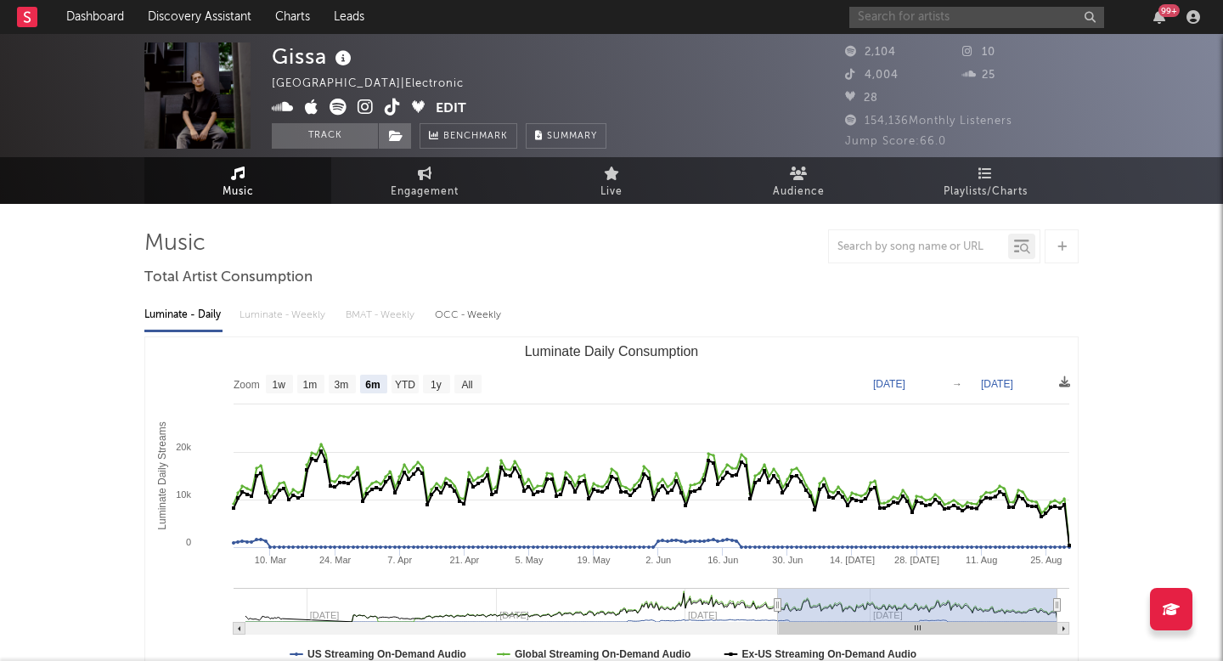
click at [933, 19] on input "text" at bounding box center [977, 17] width 255 height 21
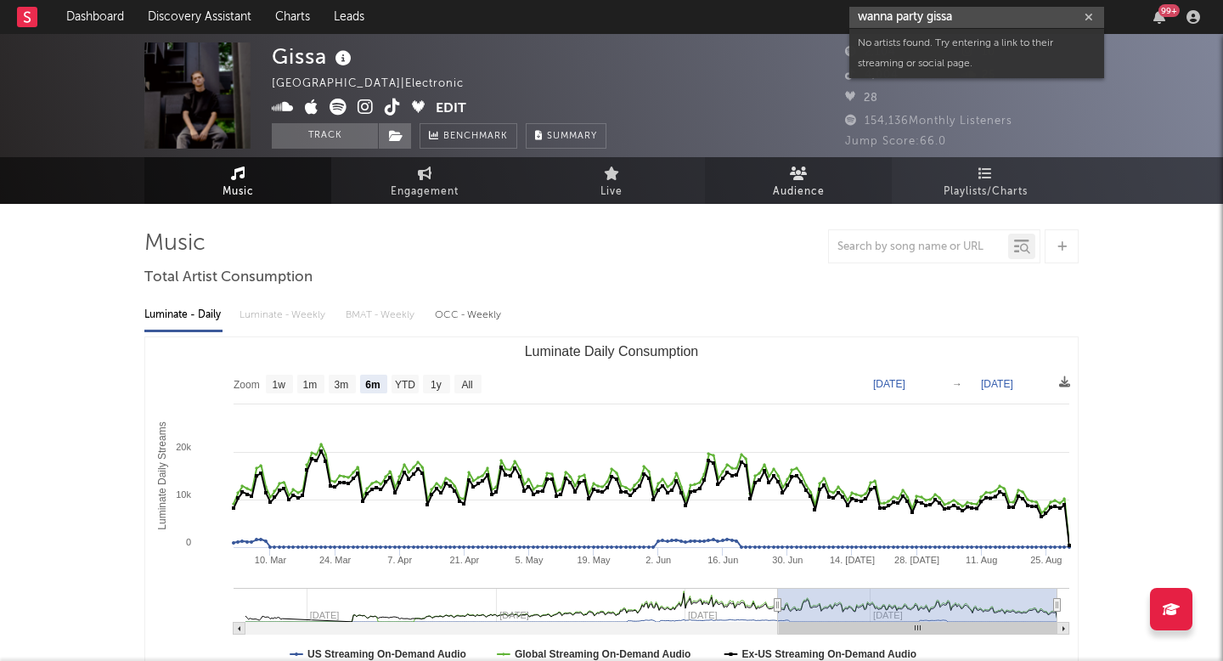
type input "wanna party gissa"
click at [732, 79] on div "Gissa Netherlands | Electronic Edit Track Benchmark Summary" at bounding box center [548, 95] width 552 height 106
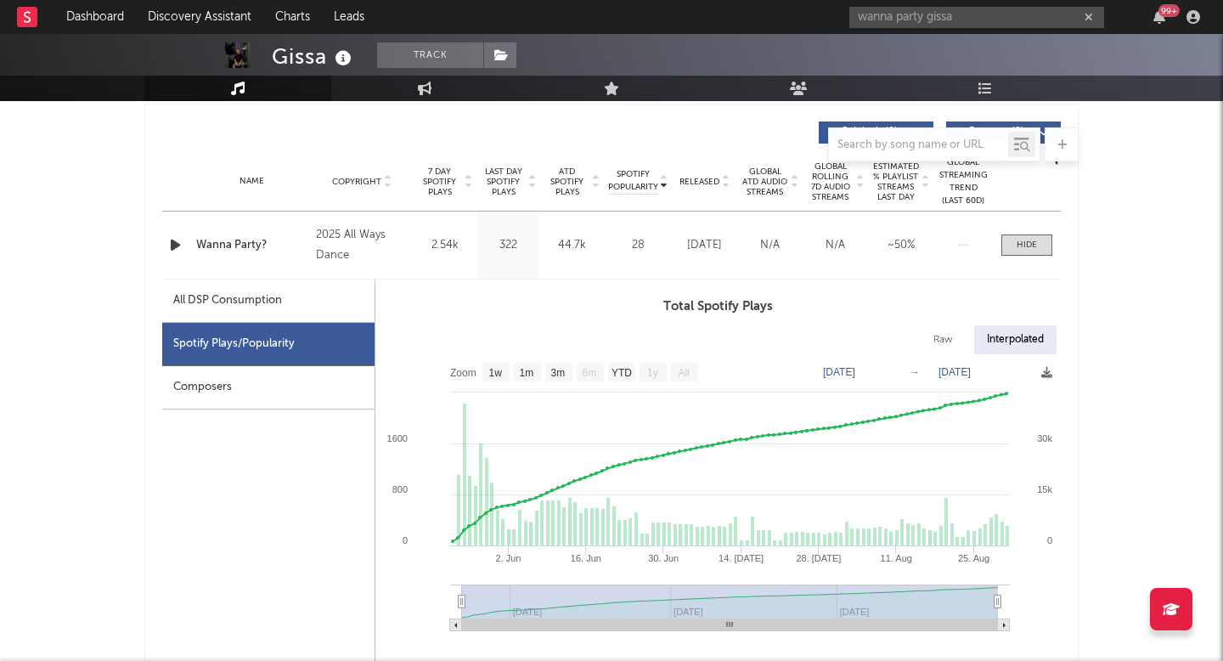
scroll to position [635, 0]
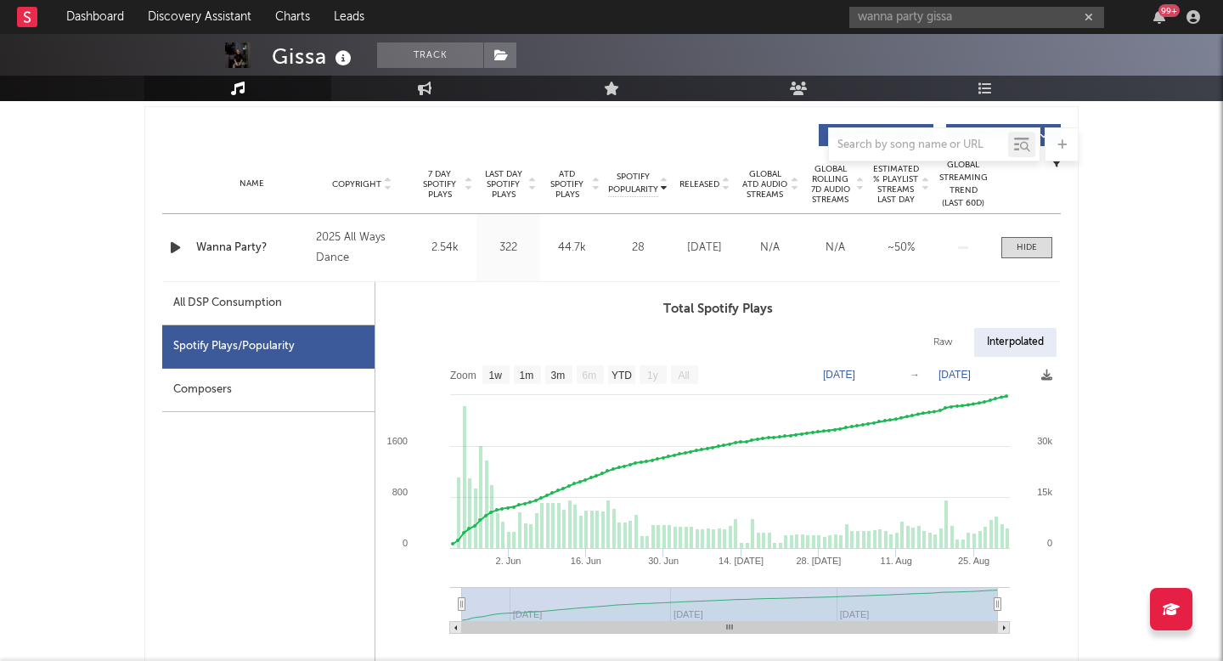
click at [282, 319] on div "All DSP Consumption" at bounding box center [268, 303] width 212 height 43
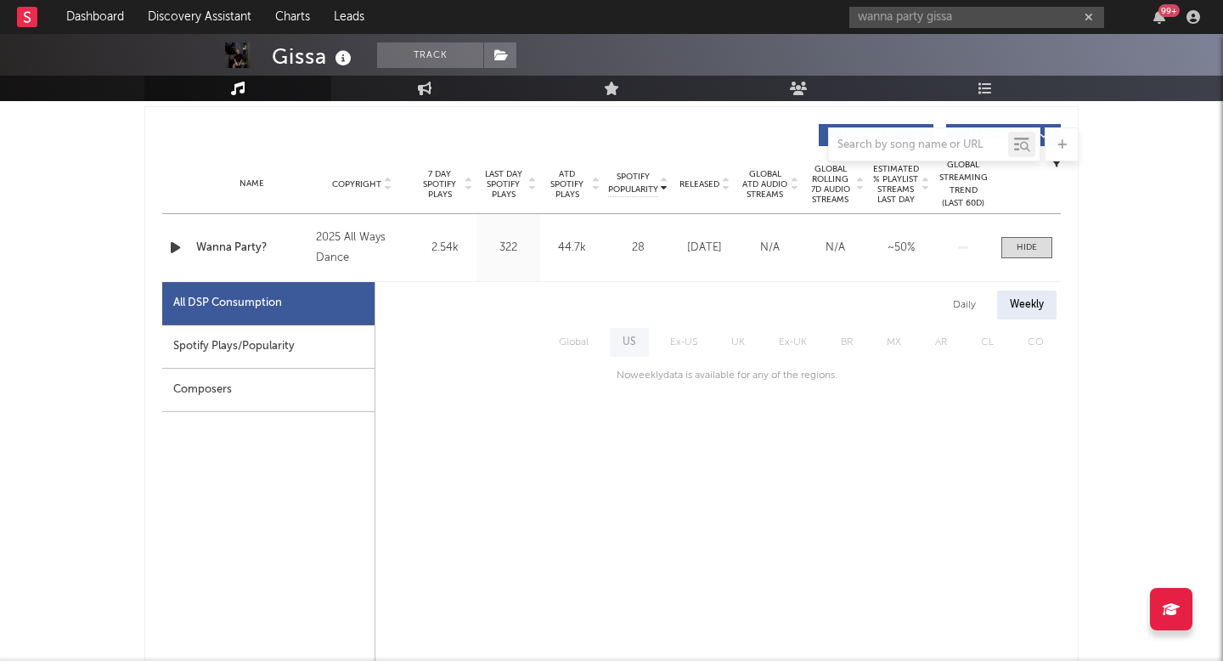
click at [325, 395] on div "Composers" at bounding box center [268, 390] width 212 height 43
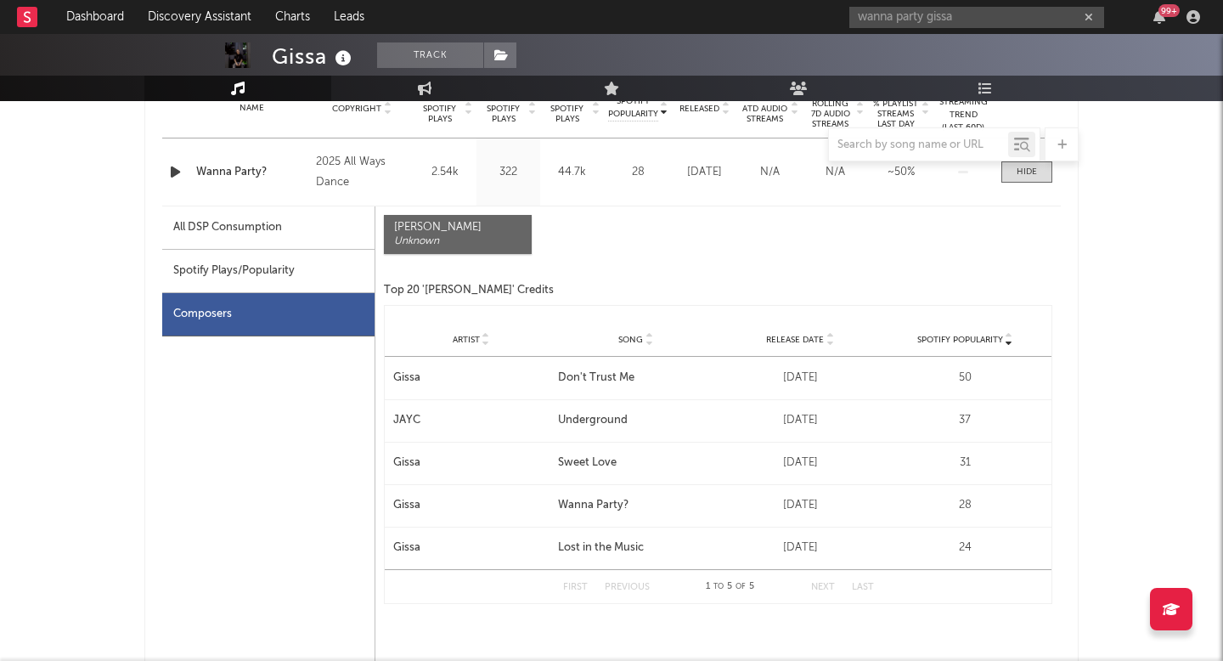
scroll to position [0, 0]
